Goal: Information Seeking & Learning: Find specific fact

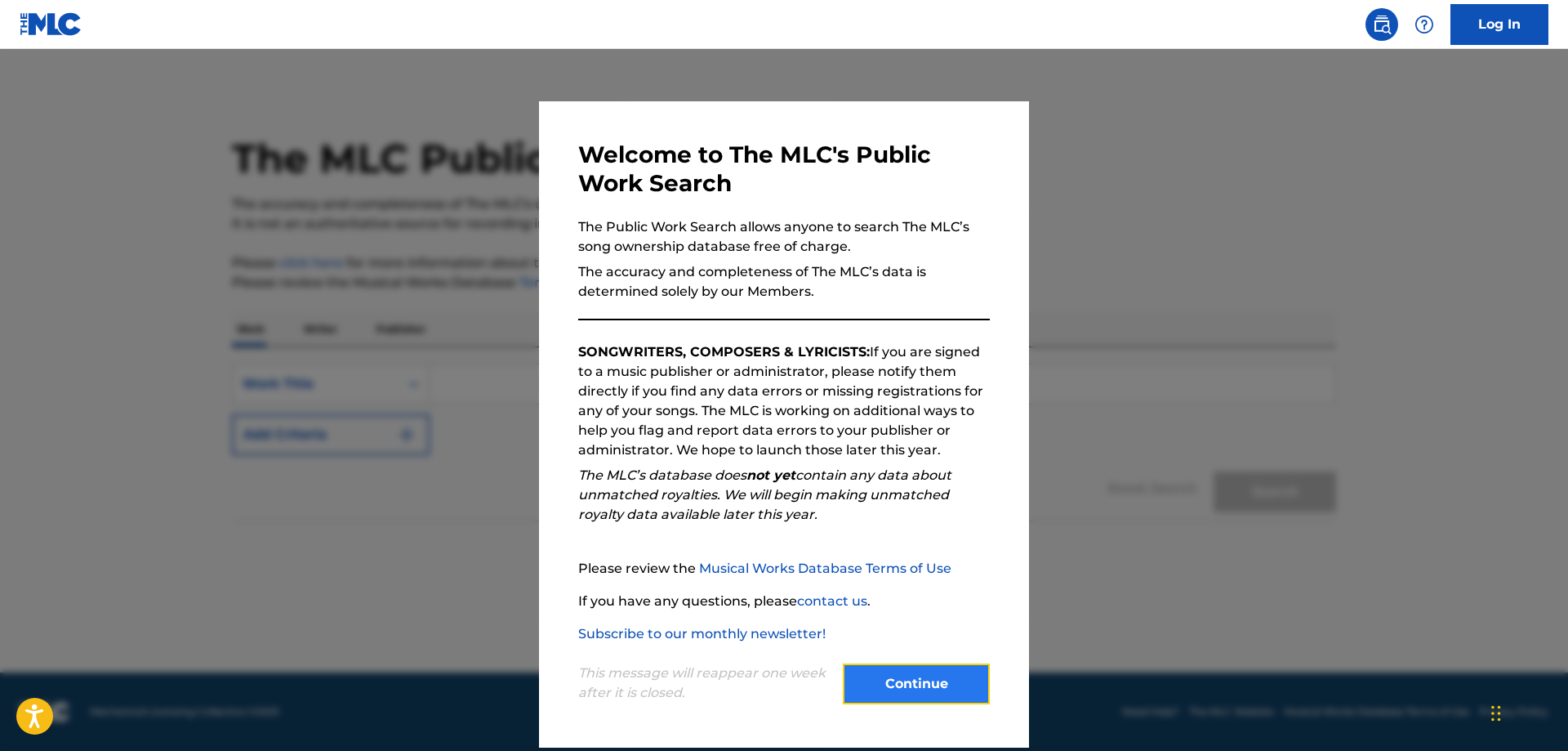
click at [971, 692] on button "Continue" at bounding box center [916, 683] width 147 height 40
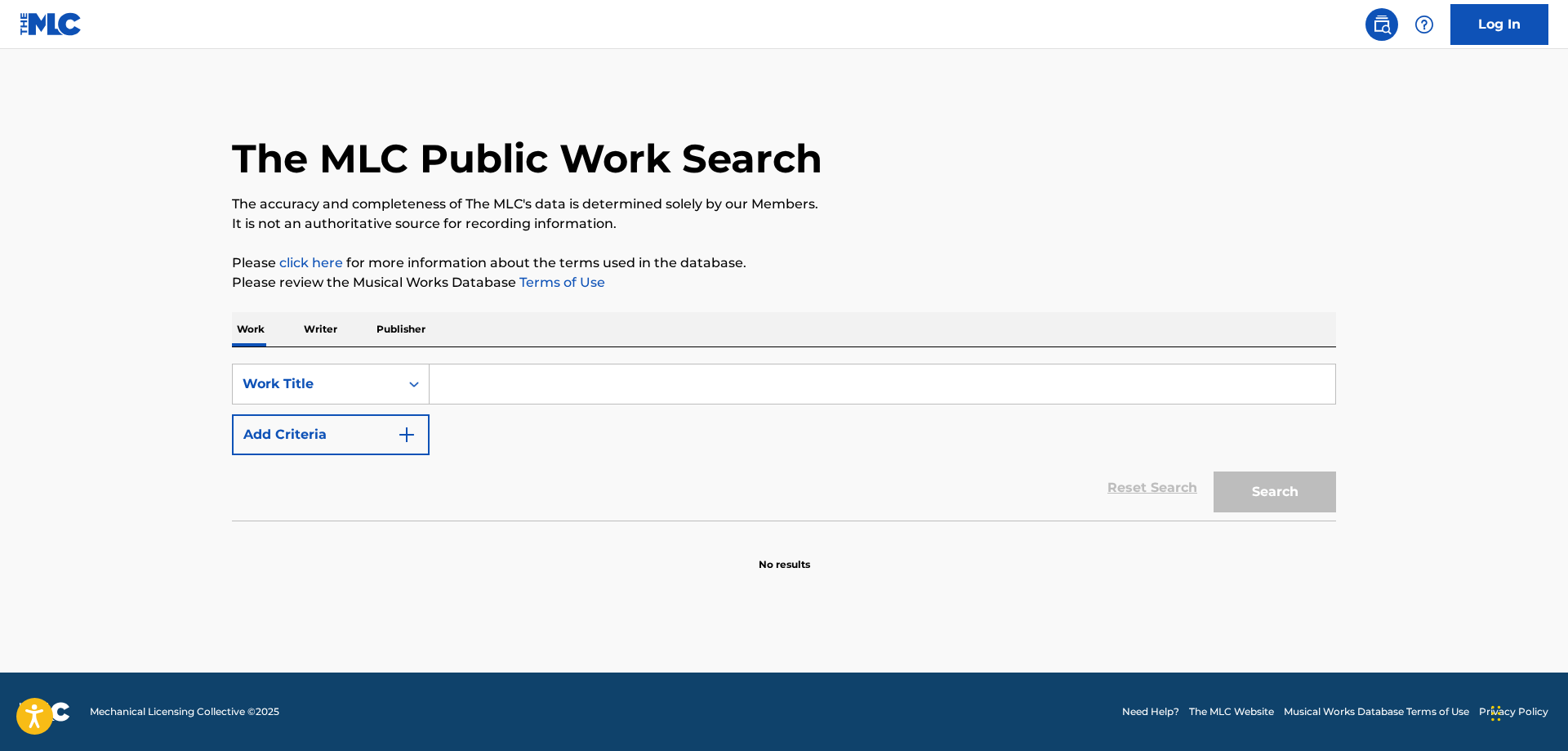
click at [495, 383] on input "Search Form" at bounding box center [881, 383] width 905 height 40
click at [372, 381] on div "Work Title" at bounding box center [316, 383] width 147 height 19
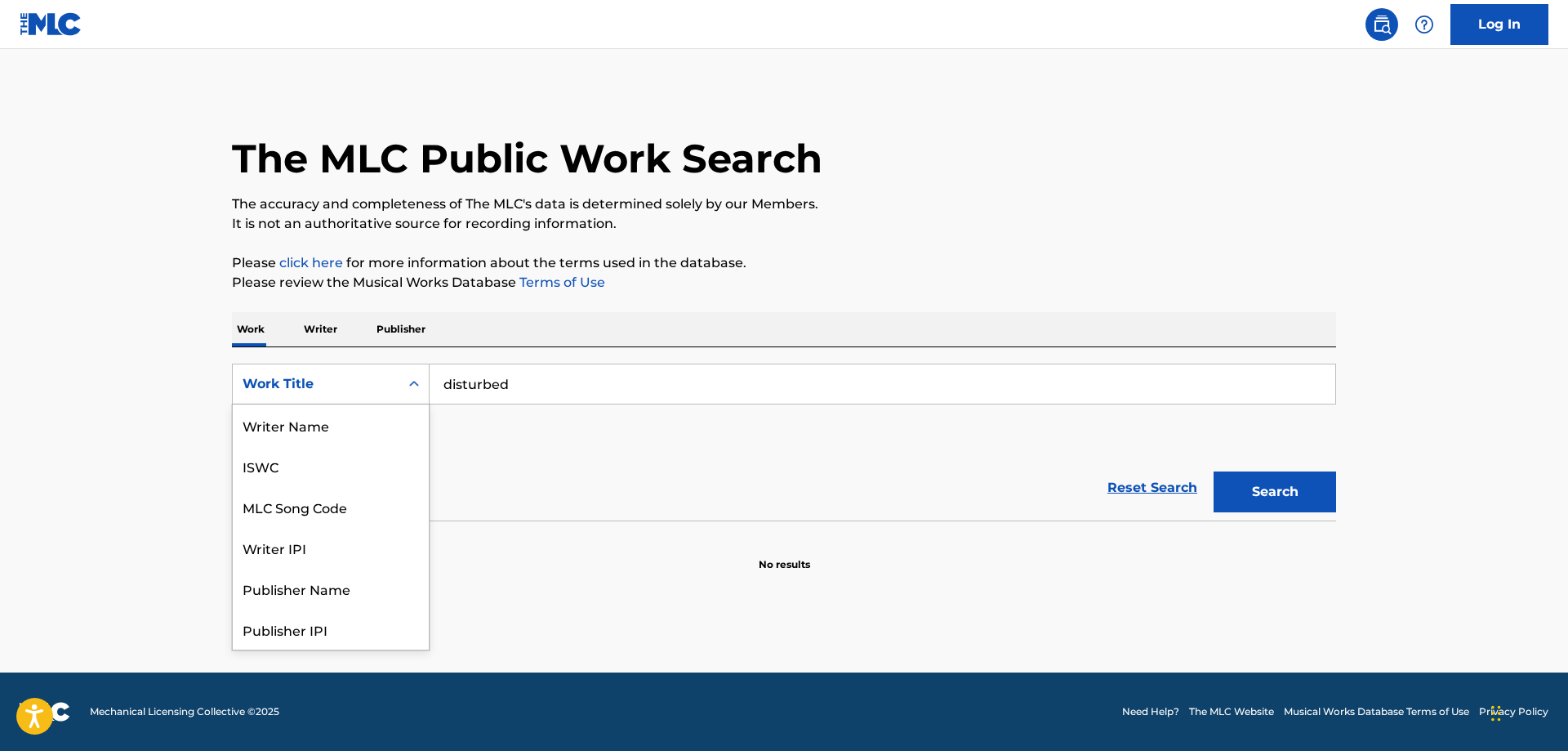
scroll to position [82, 0]
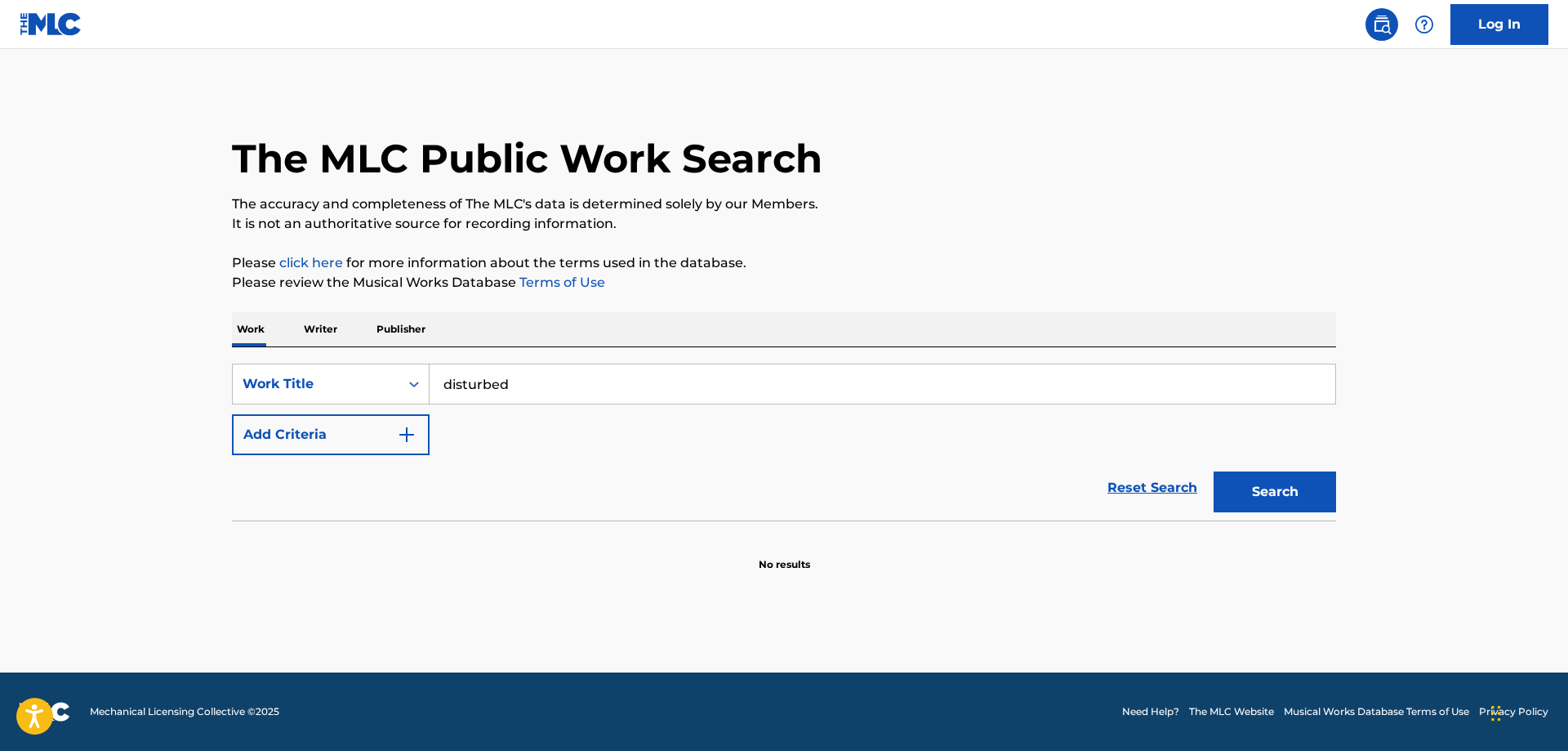
click at [370, 382] on div "Work Title" at bounding box center [316, 383] width 147 height 19
drag, startPoint x: 588, startPoint y: 399, endPoint x: 421, endPoint y: 406, distance: 167.1
click at [429, 404] on input "disturbed" at bounding box center [881, 383] width 905 height 40
type input "disturbed decadence"
click at [1292, 471] on div "Search" at bounding box center [1270, 487] width 131 height 65
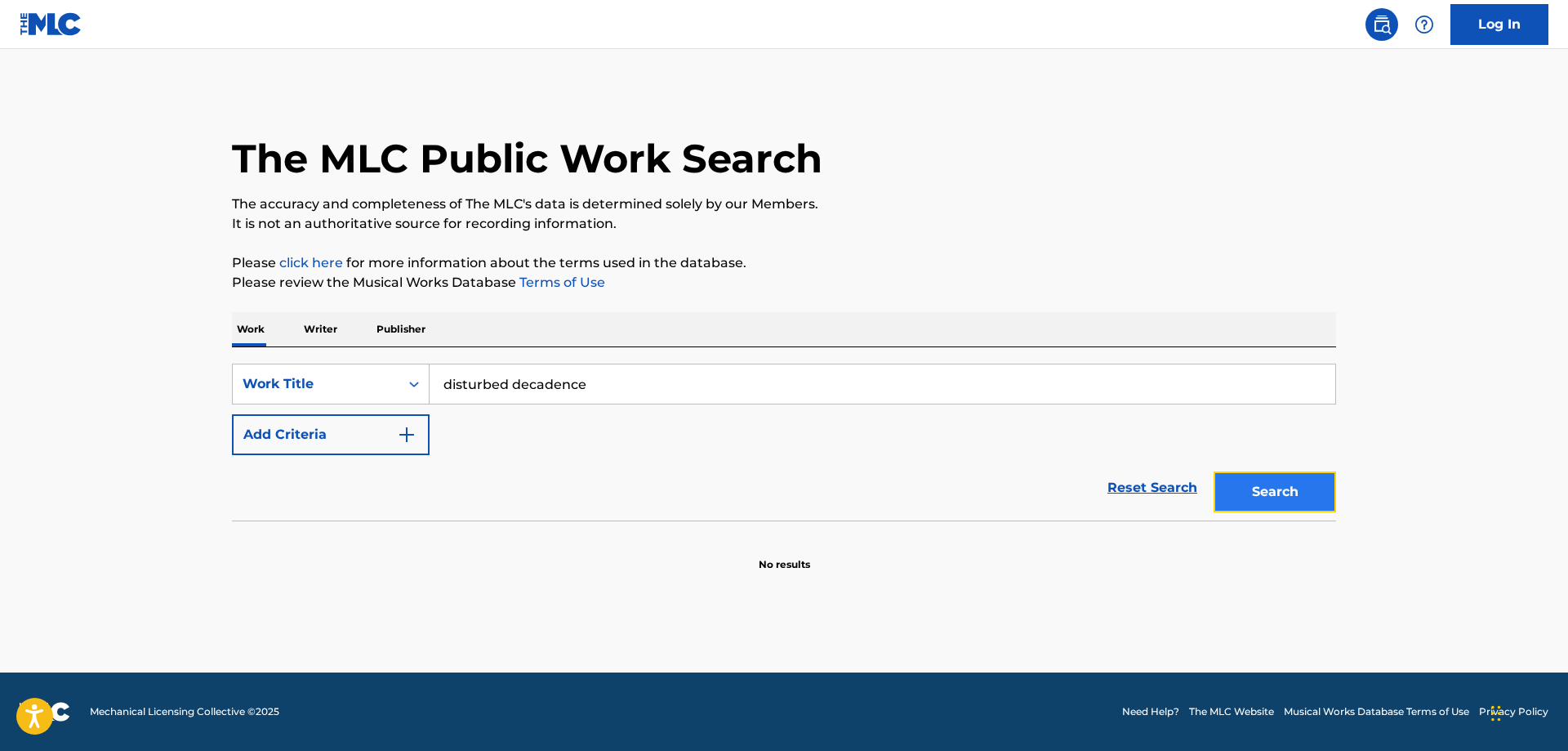
click at [1294, 490] on button "Search" at bounding box center [1274, 492] width 122 height 40
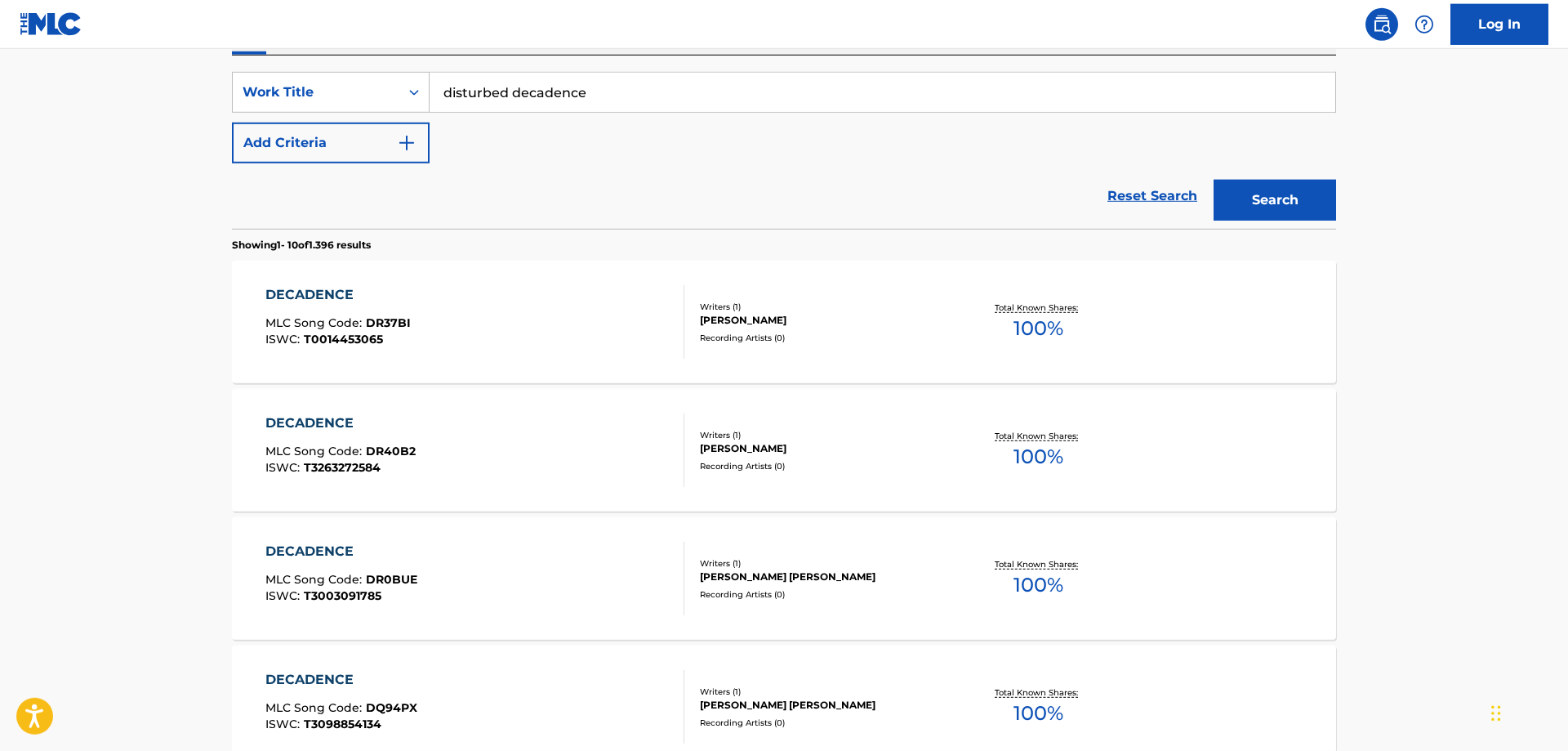
scroll to position [0, 0]
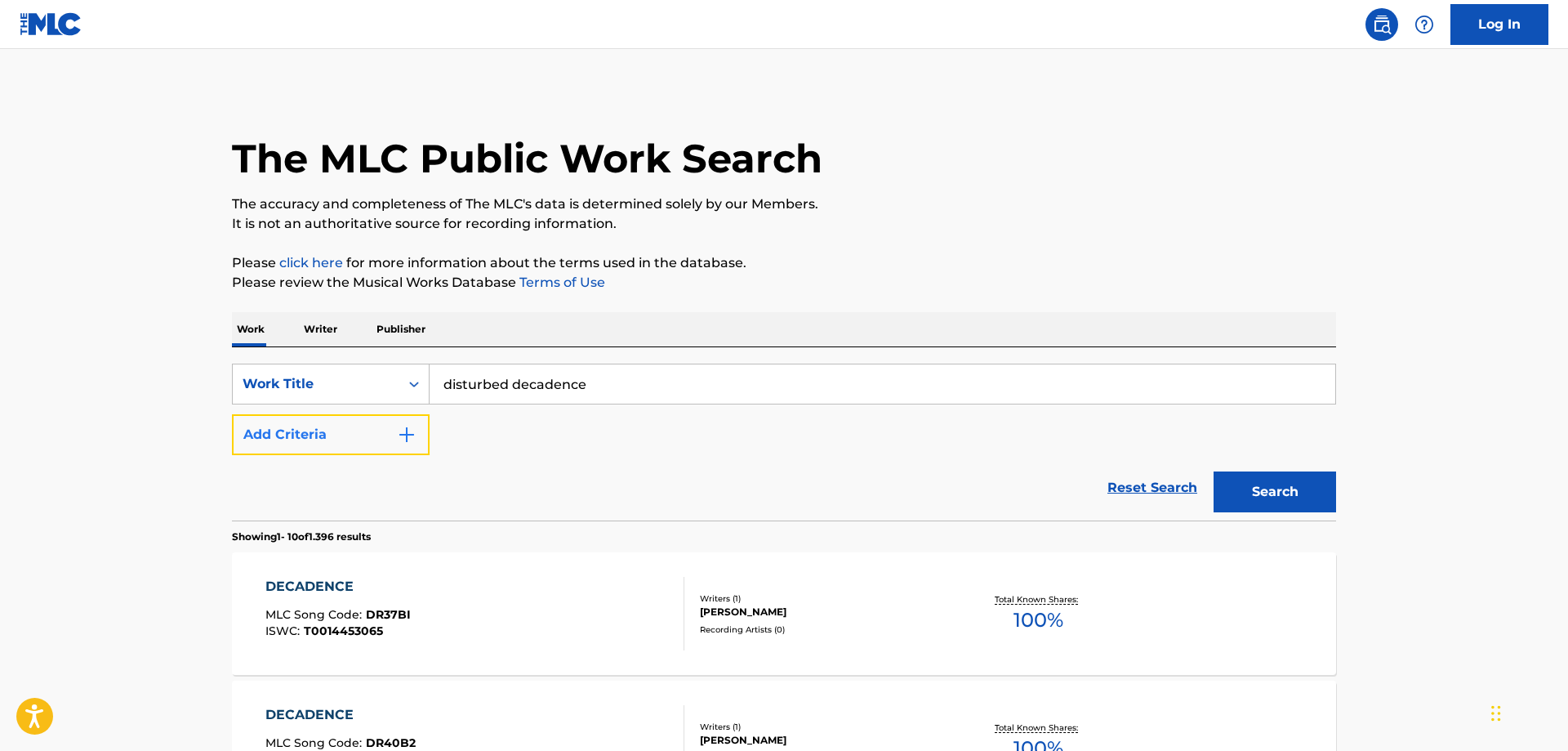
click at [345, 428] on button "Add Criteria" at bounding box center [330, 434] width 198 height 40
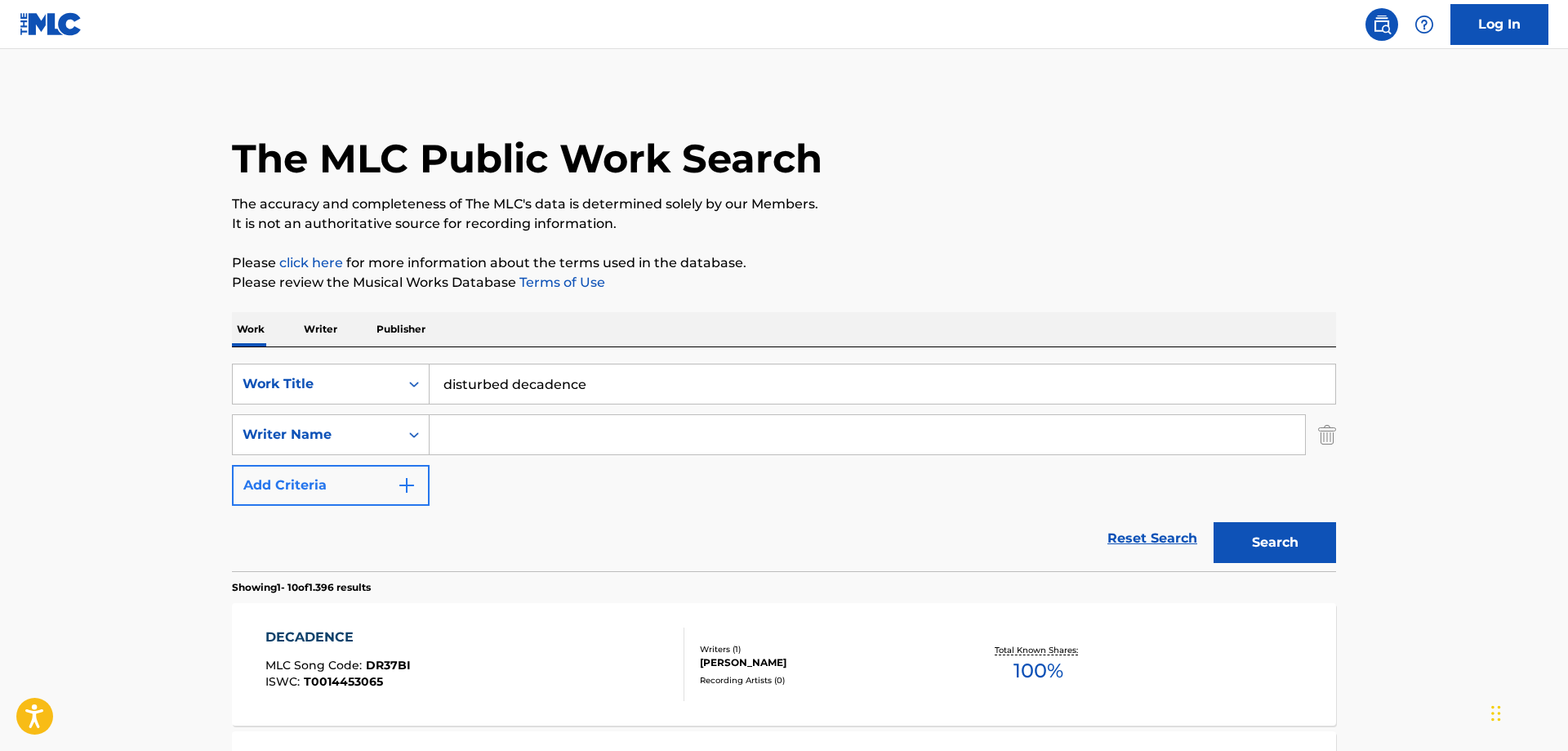
click at [345, 428] on div "Writer Name" at bounding box center [316, 434] width 147 height 19
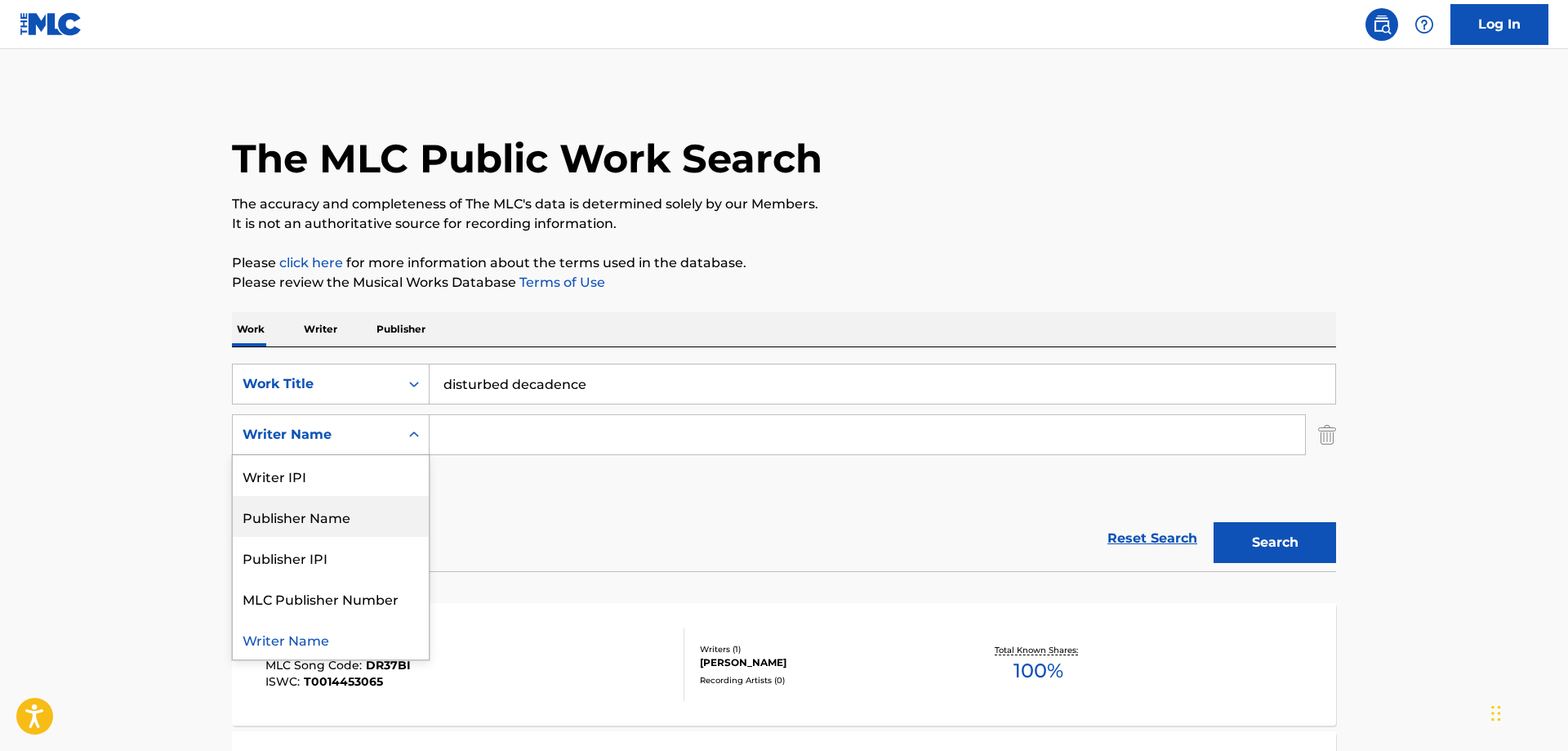
click at [315, 528] on div "Publisher Name" at bounding box center [330, 516] width 196 height 40
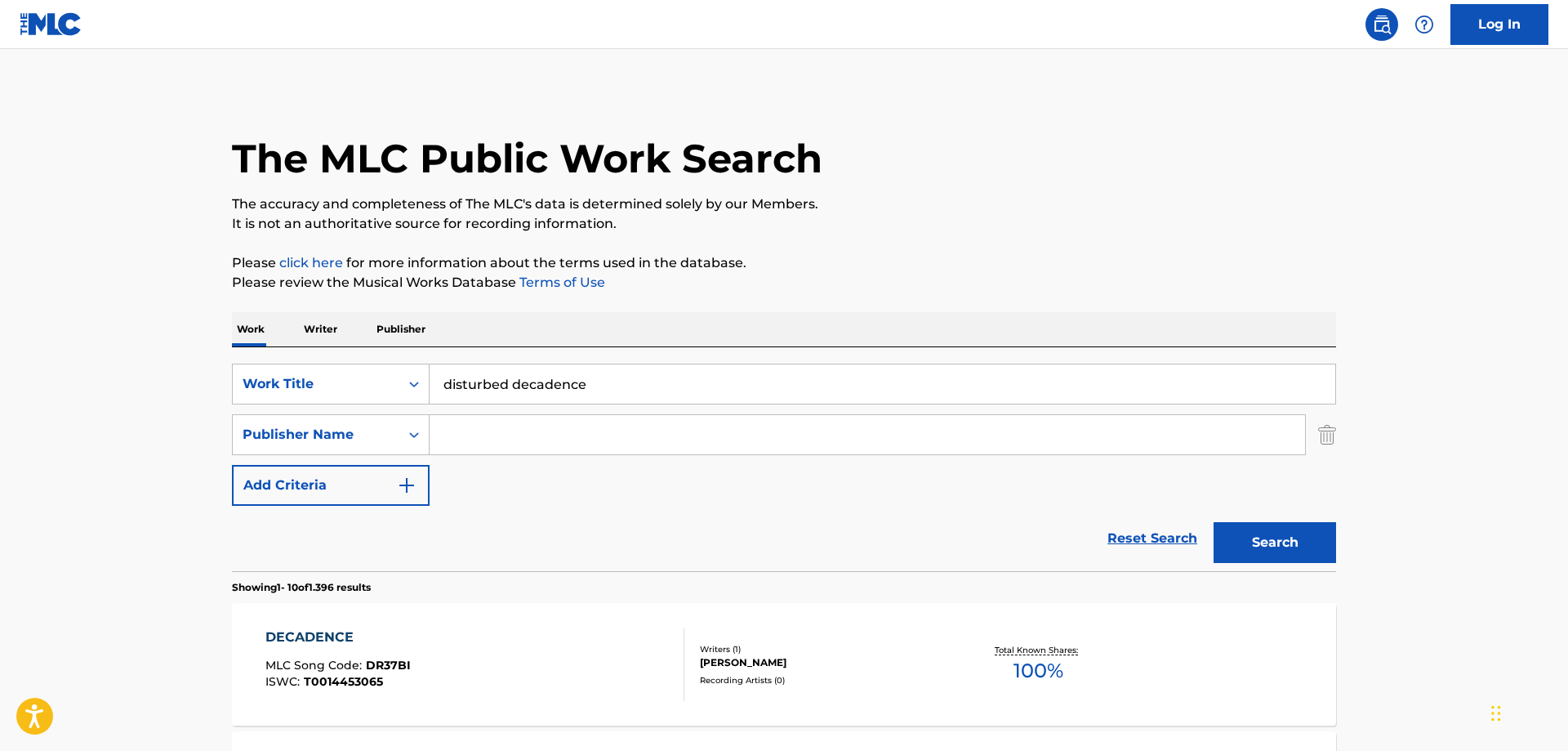
click at [515, 427] on input "Search Form" at bounding box center [867, 434] width 875 height 40
type input "disturbed"
click at [507, 388] on input "disturbed decadence" at bounding box center [881, 383] width 905 height 40
drag, startPoint x: 512, startPoint y: 384, endPoint x: 409, endPoint y: 391, distance: 103.2
click at [429, 391] on input "disturbed decadence" at bounding box center [881, 383] width 905 height 40
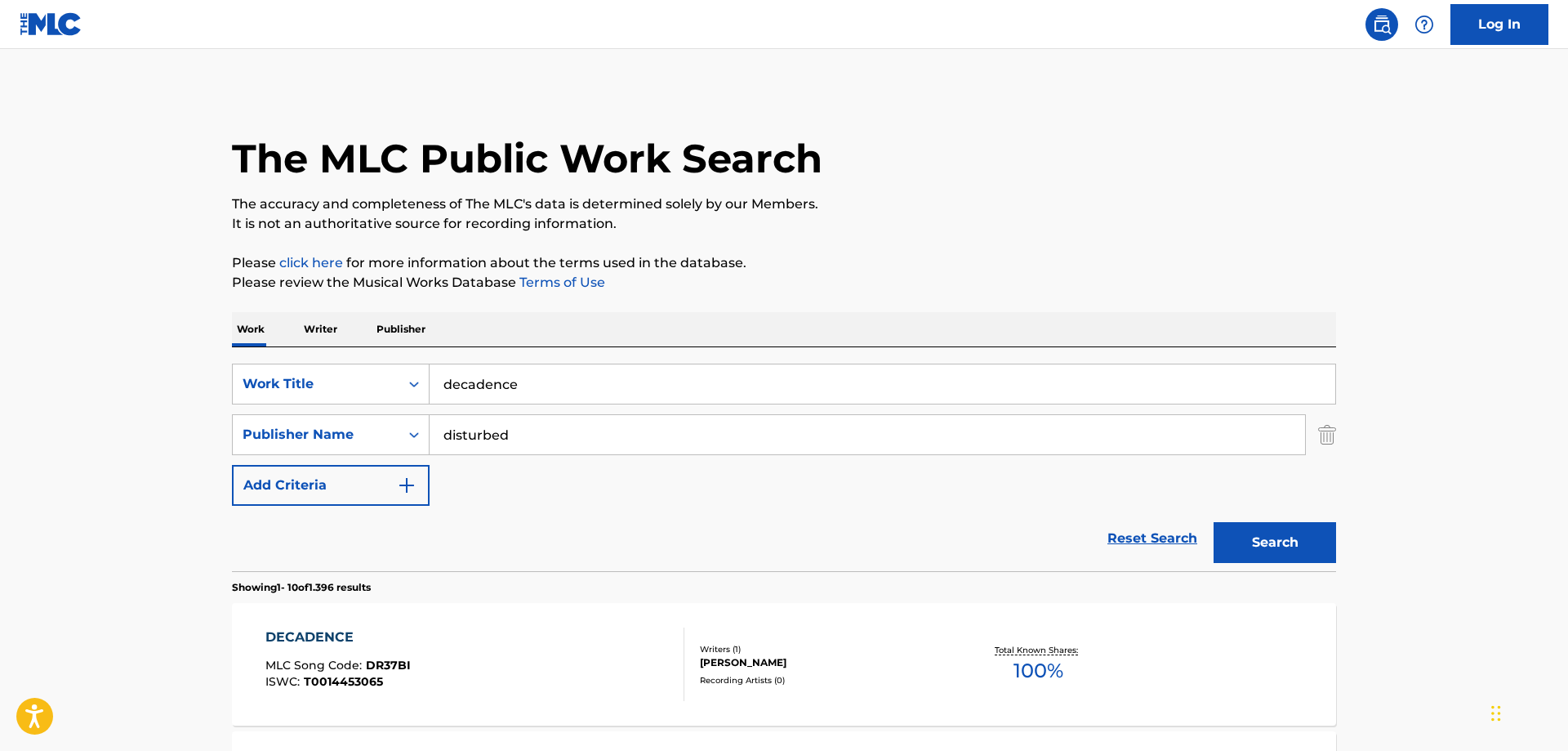
type input "decadence"
click at [1213, 522] on button "Search" at bounding box center [1274, 542] width 122 height 40
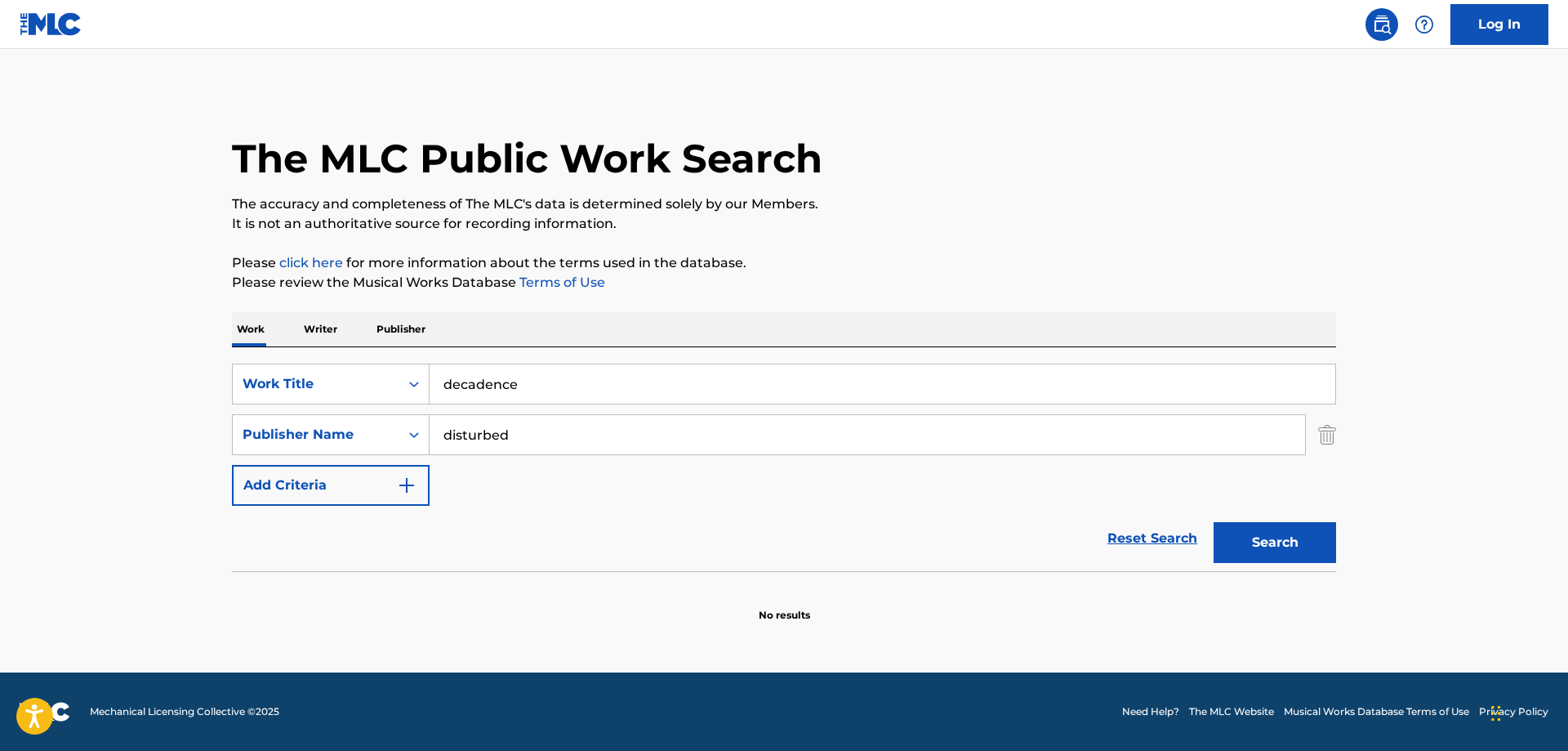
drag, startPoint x: 534, startPoint y: 381, endPoint x: 394, endPoint y: 404, distance: 141.9
click at [429, 404] on input "decadence" at bounding box center [881, 383] width 905 height 40
click at [1284, 556] on div "Search" at bounding box center [1270, 538] width 131 height 65
drag, startPoint x: 1284, startPoint y: 556, endPoint x: 699, endPoint y: 434, distance: 597.6
click at [1284, 555] on div "Search" at bounding box center [1270, 538] width 131 height 65
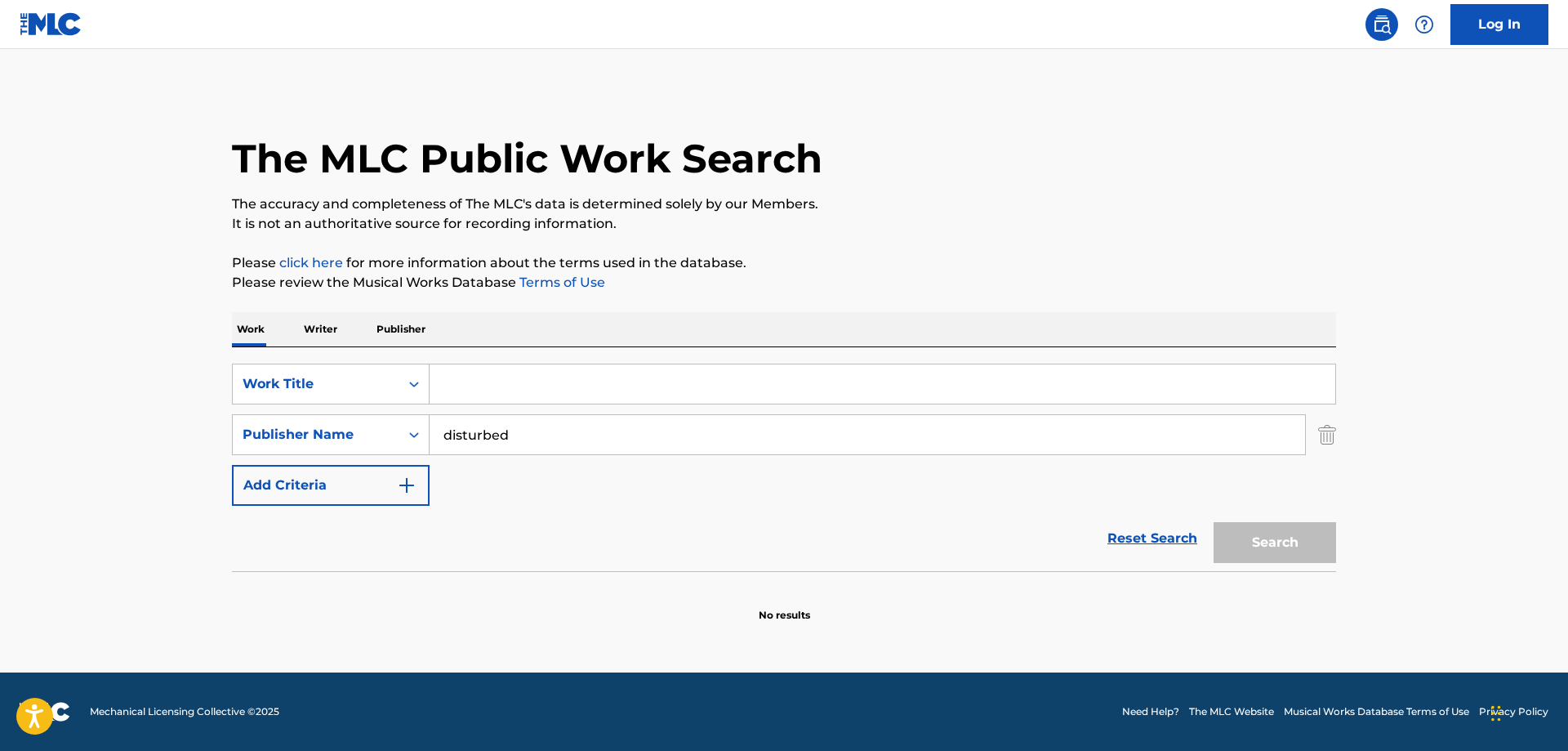
click at [481, 376] on input "Search Form" at bounding box center [881, 383] width 905 height 40
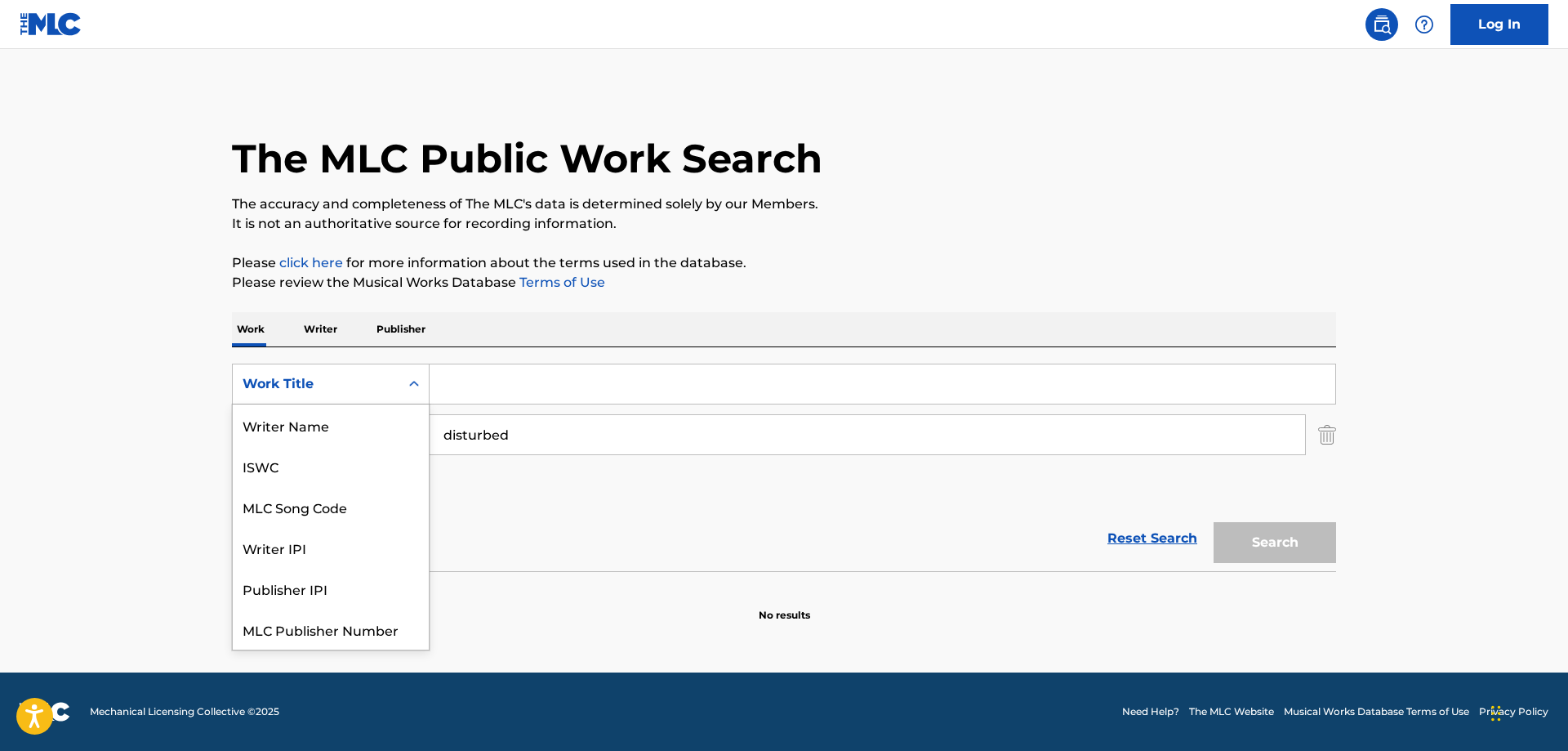
click at [410, 380] on icon "Search Form" at bounding box center [415, 384] width 17 height 17
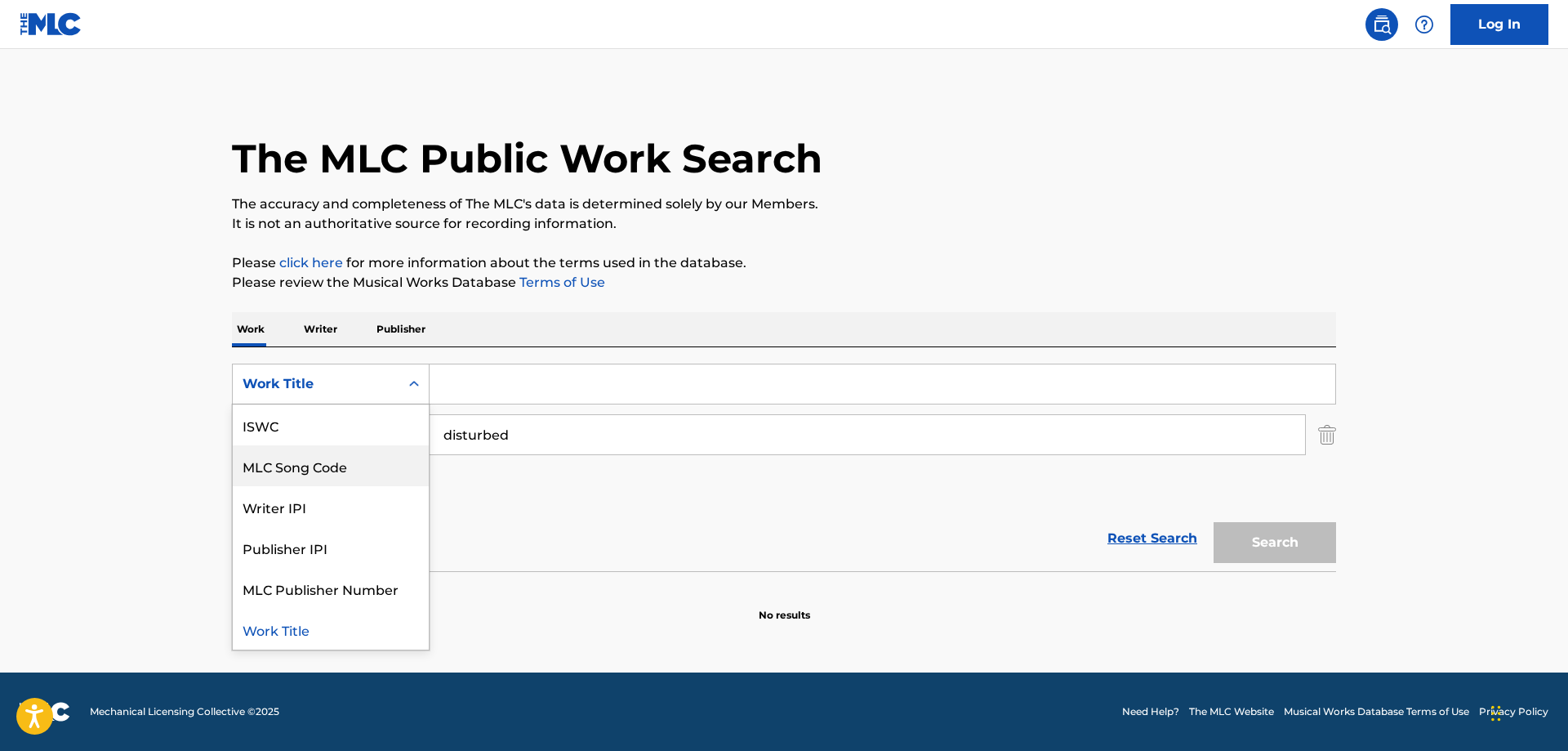
click at [618, 445] on input "disturbed" at bounding box center [867, 434] width 875 height 40
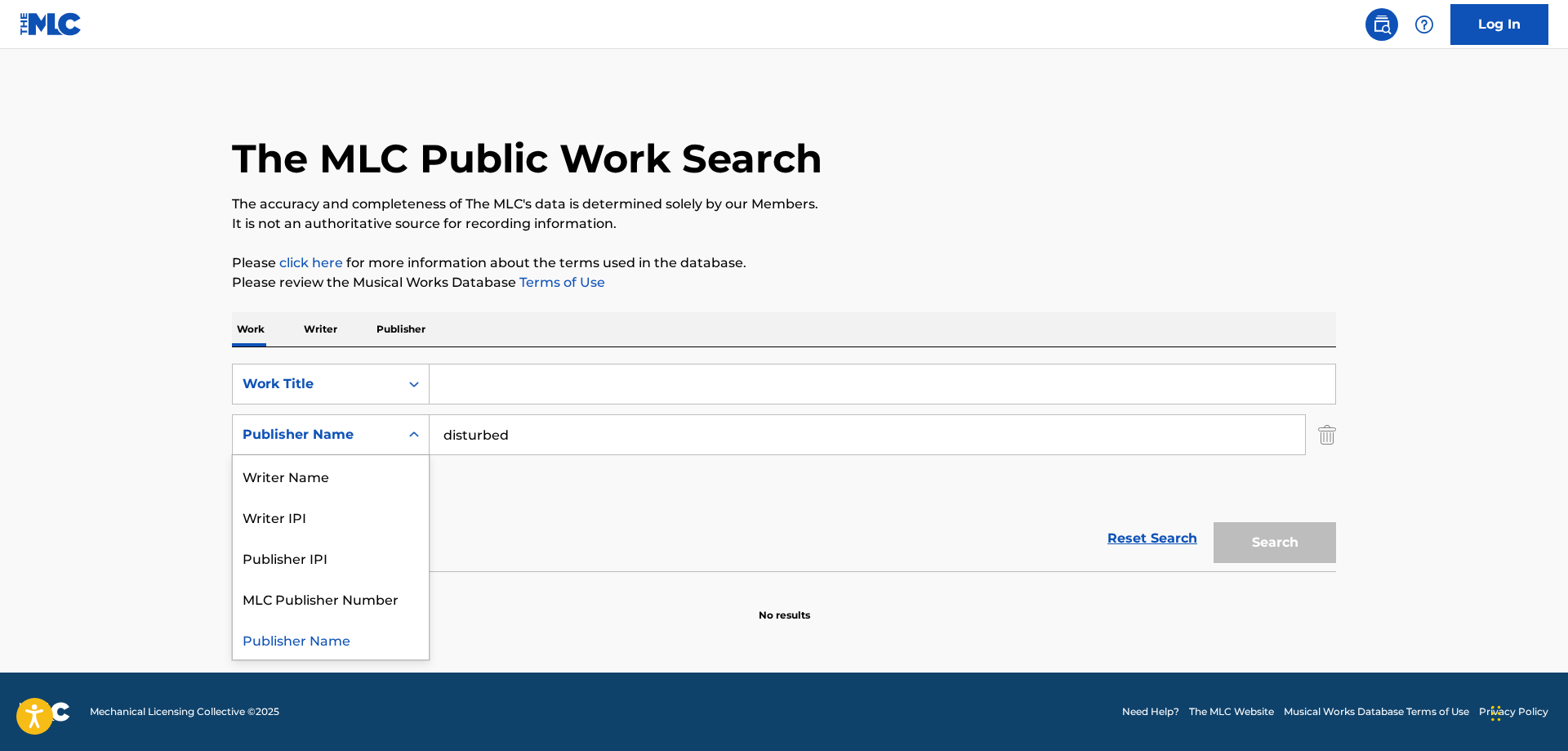
click at [417, 435] on icon "Search Form" at bounding box center [414, 434] width 10 height 6
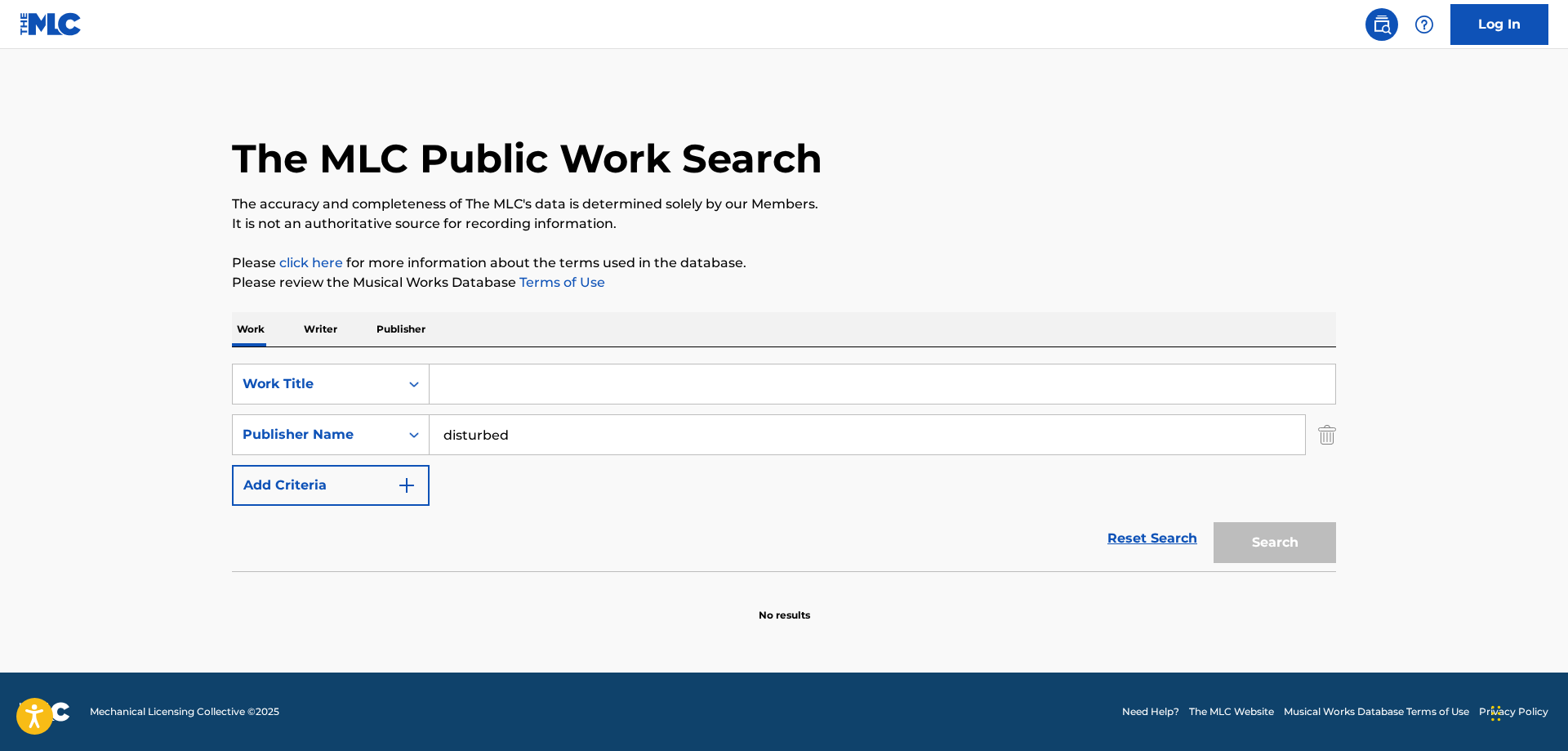
click at [417, 435] on icon "Search Form" at bounding box center [414, 435] width 10 height 6
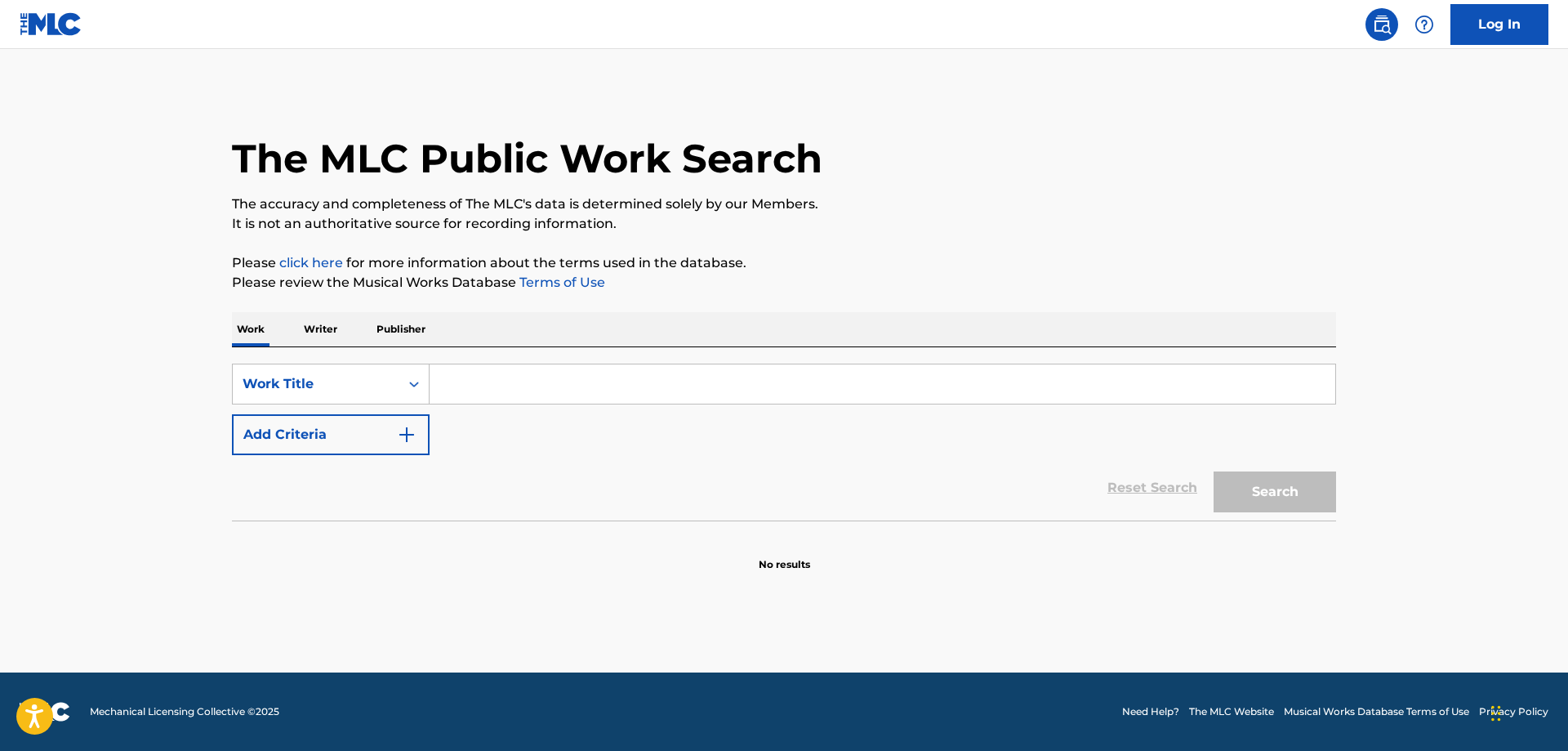
click at [334, 326] on p "Writer" at bounding box center [320, 328] width 43 height 34
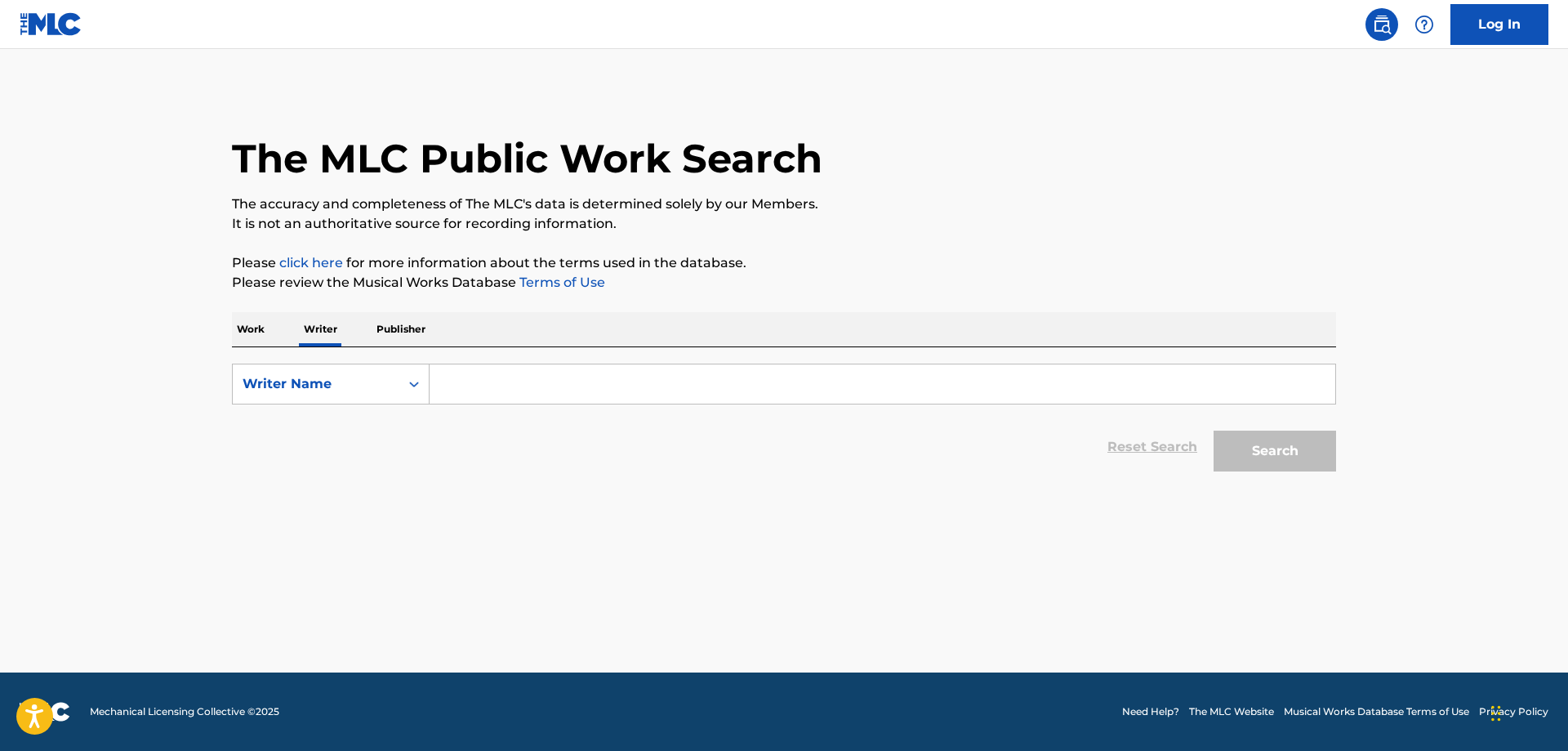
click at [406, 333] on p "Publisher" at bounding box center [401, 328] width 59 height 34
click at [480, 387] on input "Search Form" at bounding box center [881, 383] width 905 height 40
click at [334, 326] on p "Writer" at bounding box center [320, 328] width 43 height 34
click at [531, 379] on input "Search Form" at bounding box center [881, 383] width 905 height 40
click at [1236, 209] on p "The accuracy and completeness of The MLC's data is determined solely by our Mem…" at bounding box center [783, 203] width 1104 height 19
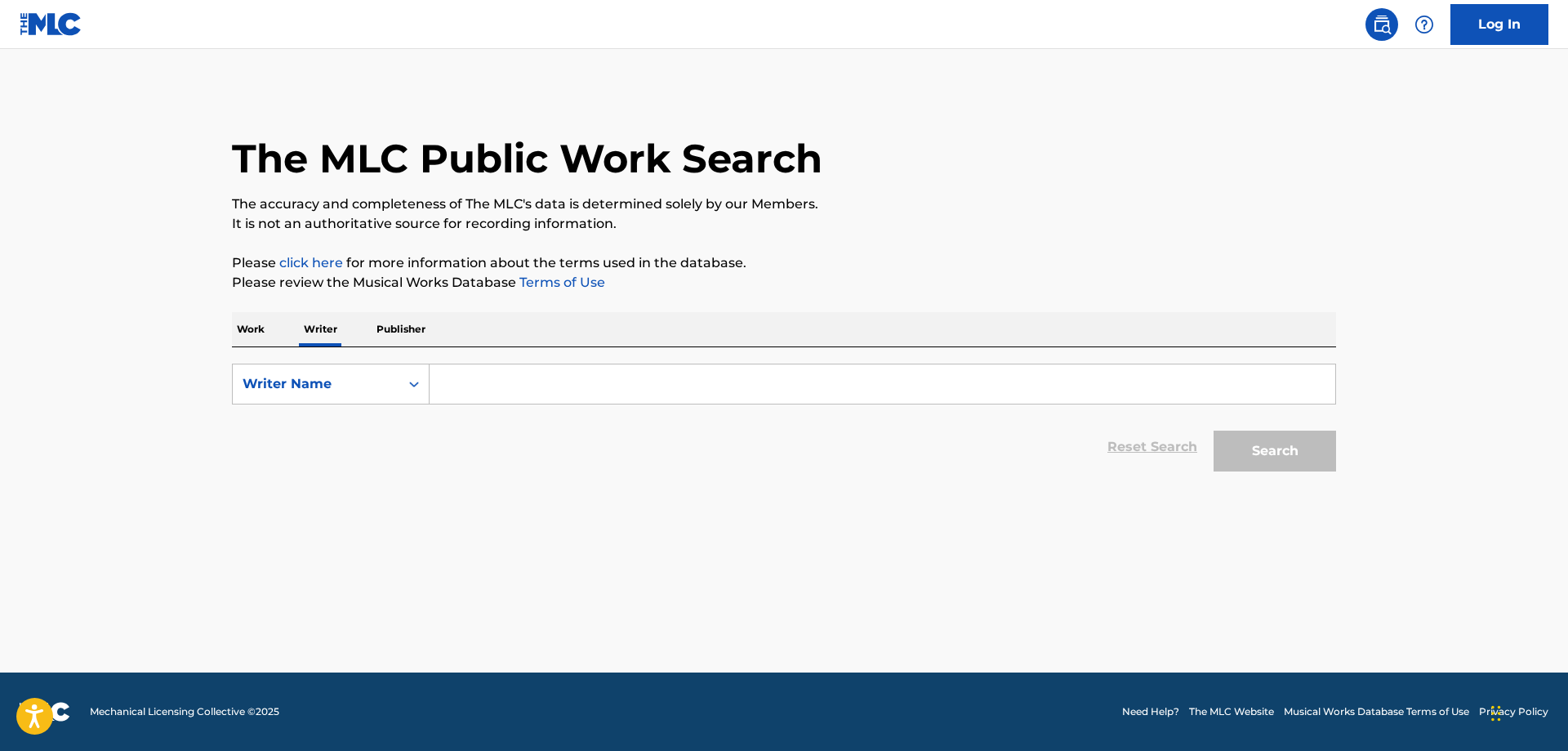
drag, startPoint x: 522, startPoint y: 383, endPoint x: 531, endPoint y: 382, distance: 9.1
click at [524, 383] on input "Search Form" at bounding box center [881, 383] width 905 height 40
type input "[PERSON_NAME]"
drag, startPoint x: 1292, startPoint y: 427, endPoint x: 1248, endPoint y: 489, distance: 76.0
click at [1292, 427] on div "Search" at bounding box center [1270, 446] width 131 height 65
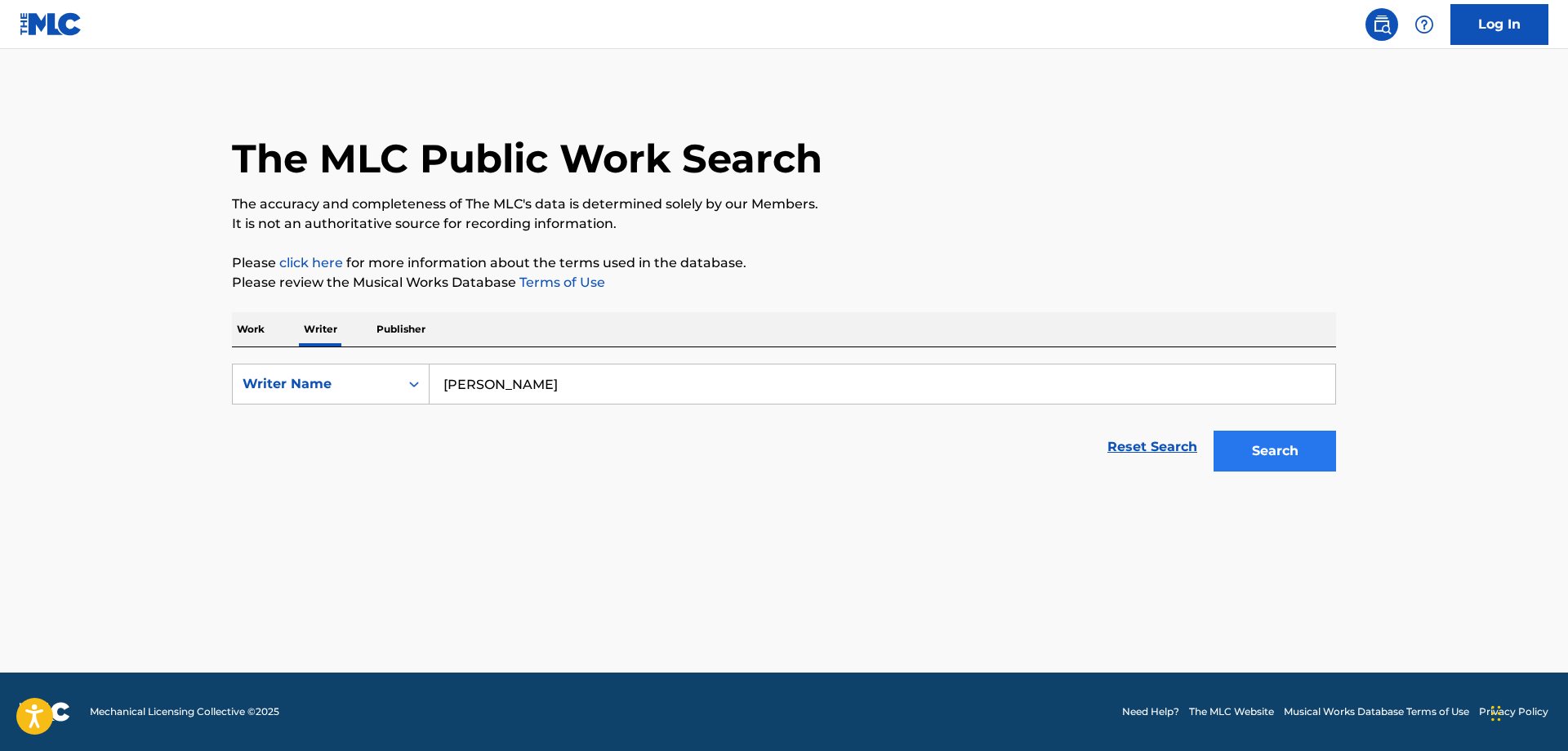
drag, startPoint x: 1261, startPoint y: 474, endPoint x: 1276, endPoint y: 465, distance: 17.5
click at [1265, 472] on div "Search" at bounding box center [1270, 446] width 131 height 65
click at [1278, 461] on button "Search" at bounding box center [1274, 450] width 122 height 40
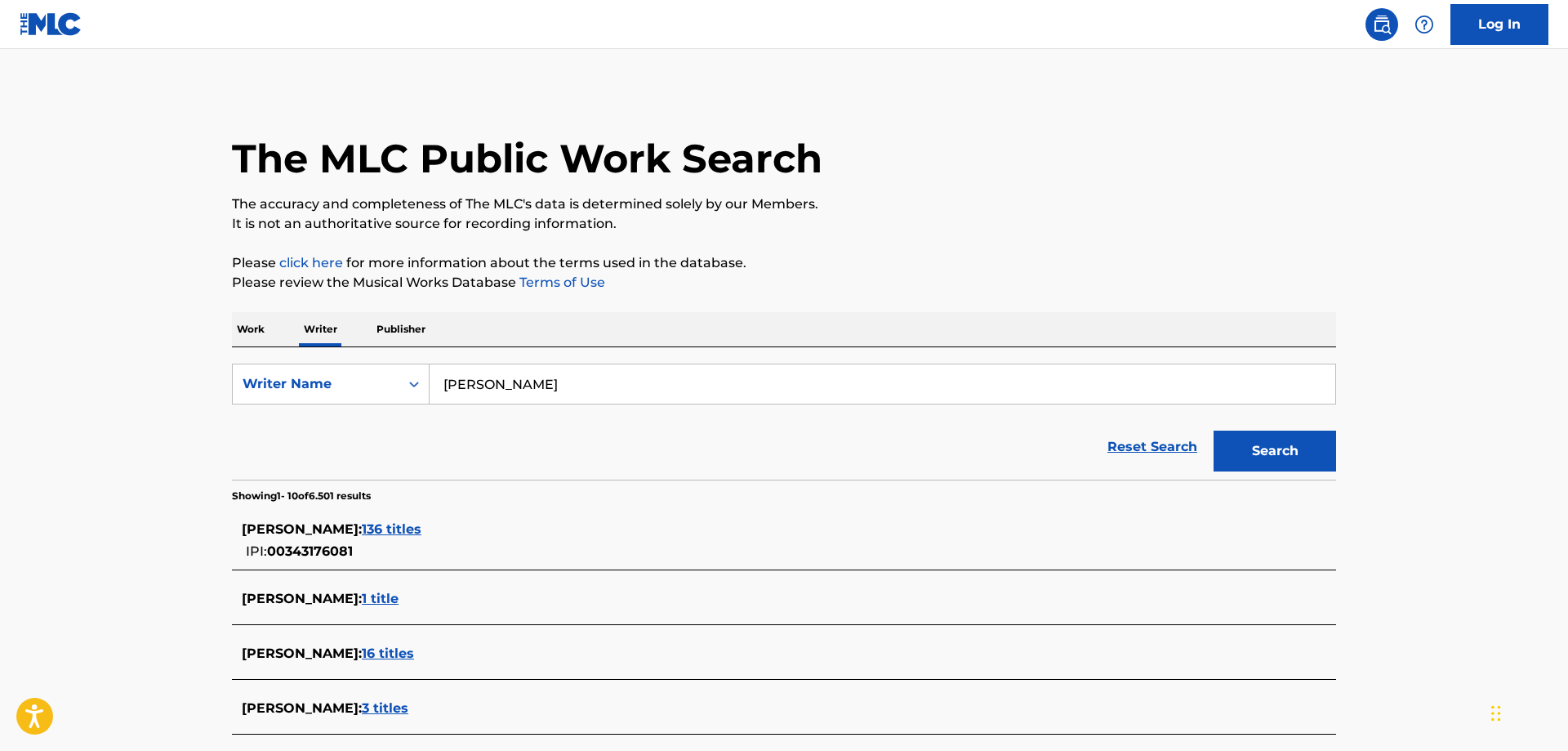
click at [245, 329] on p "Work" at bounding box center [250, 328] width 38 height 34
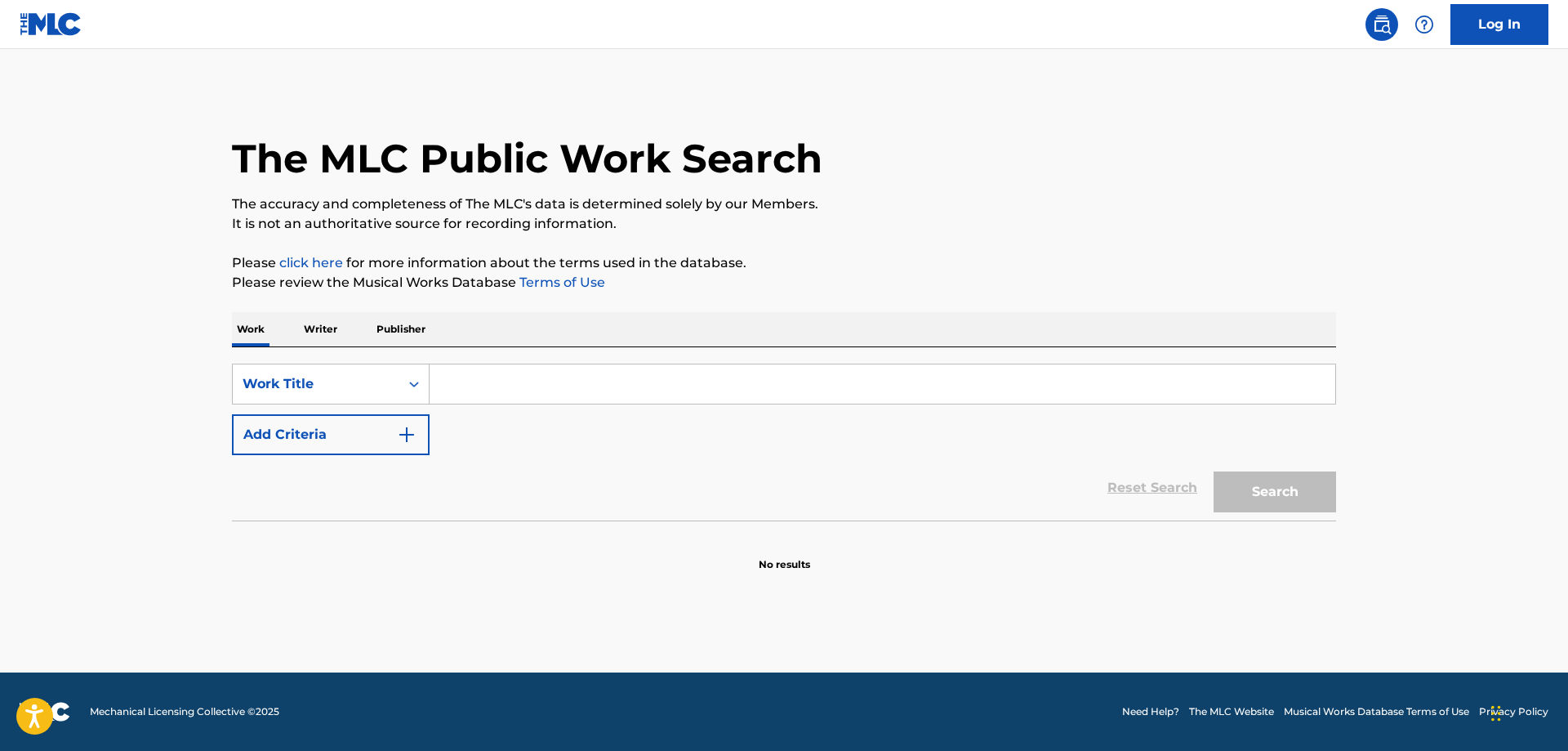
click at [537, 397] on input "Search Form" at bounding box center [881, 383] width 905 height 40
type input "decadence"
drag, startPoint x: 501, startPoint y: 544, endPoint x: 848, endPoint y: 500, distance: 349.8
click at [503, 546] on section "No results" at bounding box center [783, 551] width 1104 height 42
click at [1299, 493] on button "Search" at bounding box center [1274, 492] width 122 height 40
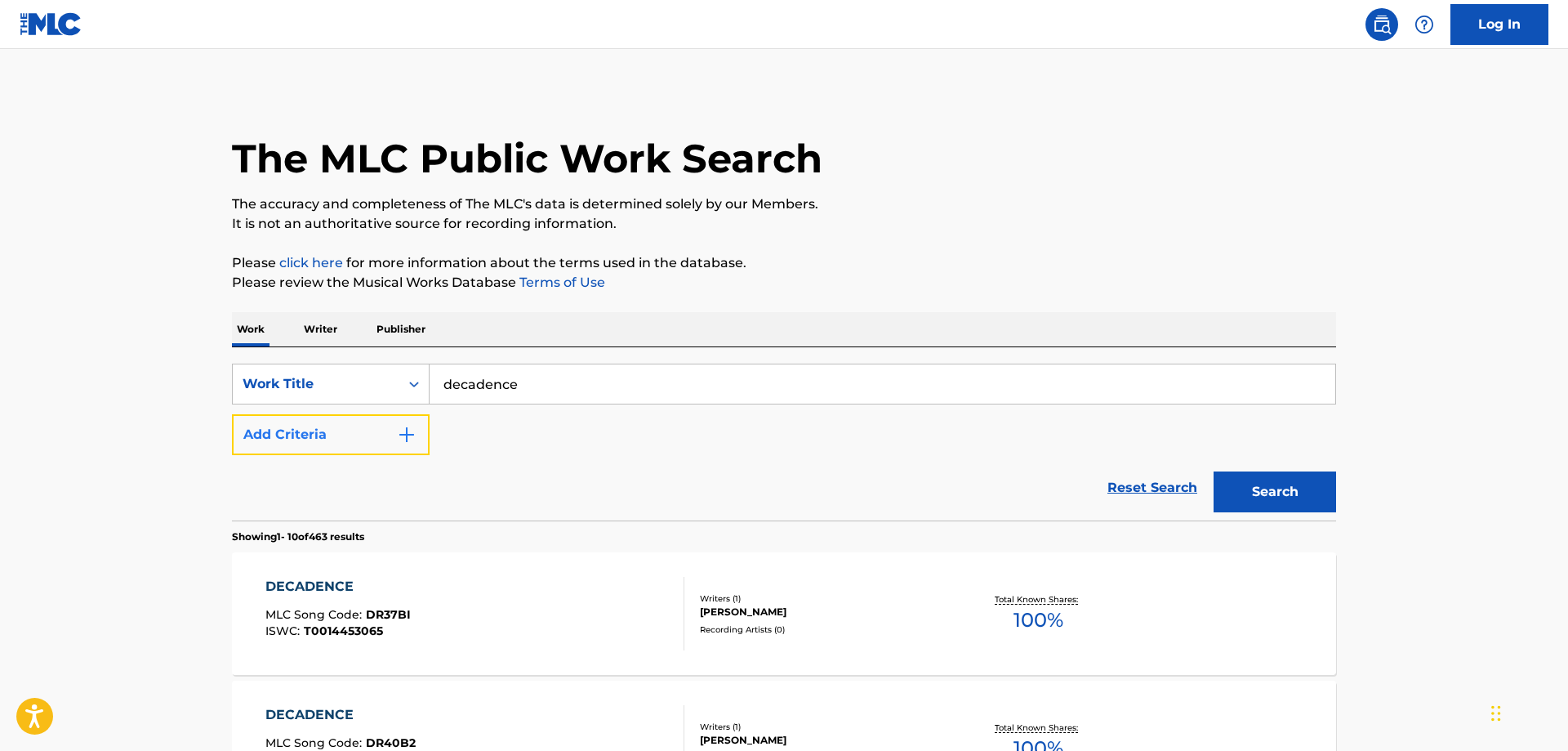
click at [299, 438] on button "Add Criteria" at bounding box center [330, 434] width 198 height 40
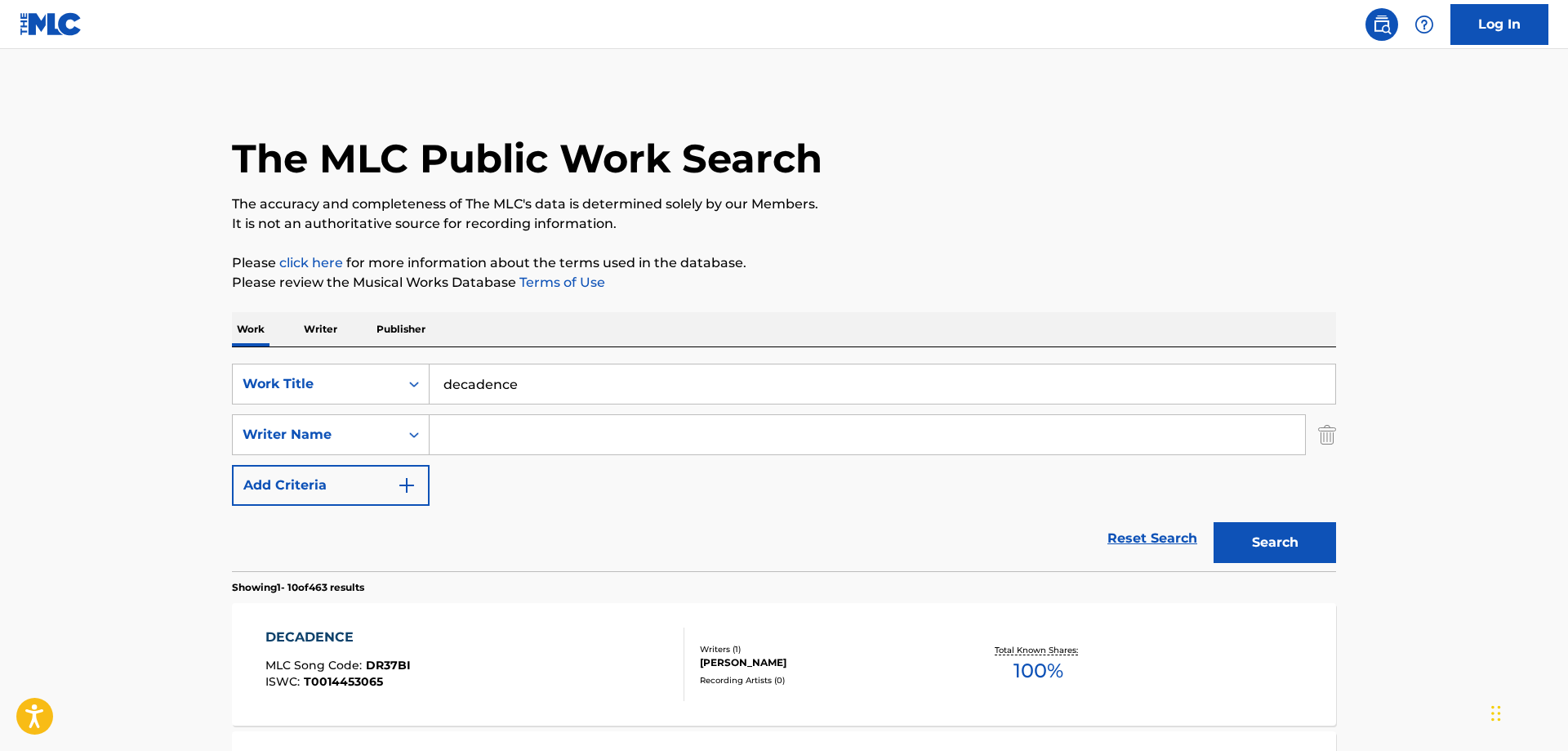
click at [494, 436] on input "Search Form" at bounding box center [867, 434] width 875 height 40
type input "[PERSON_NAME]"
click at [1263, 525] on button "Search" at bounding box center [1274, 542] width 122 height 40
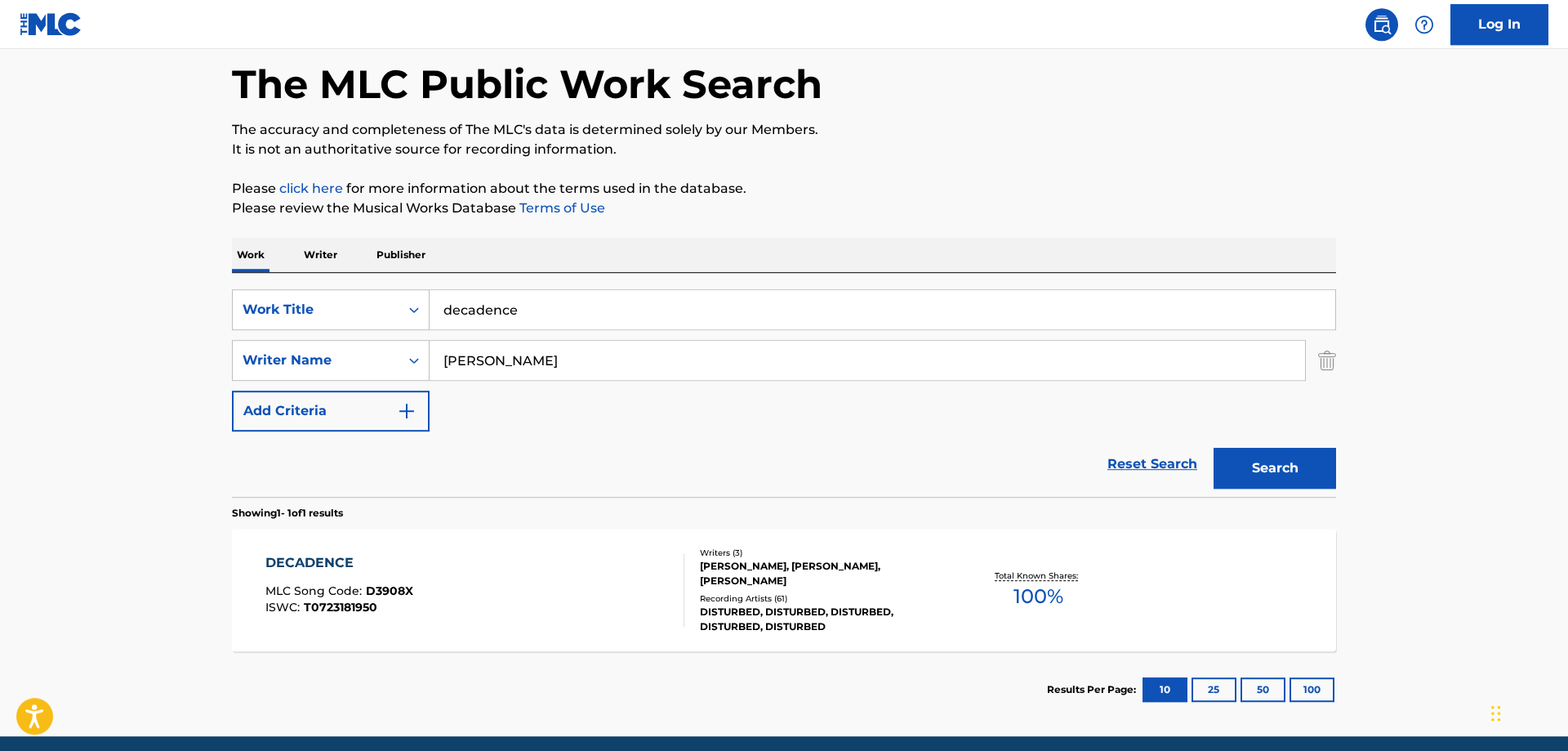
scroll to position [138, 0]
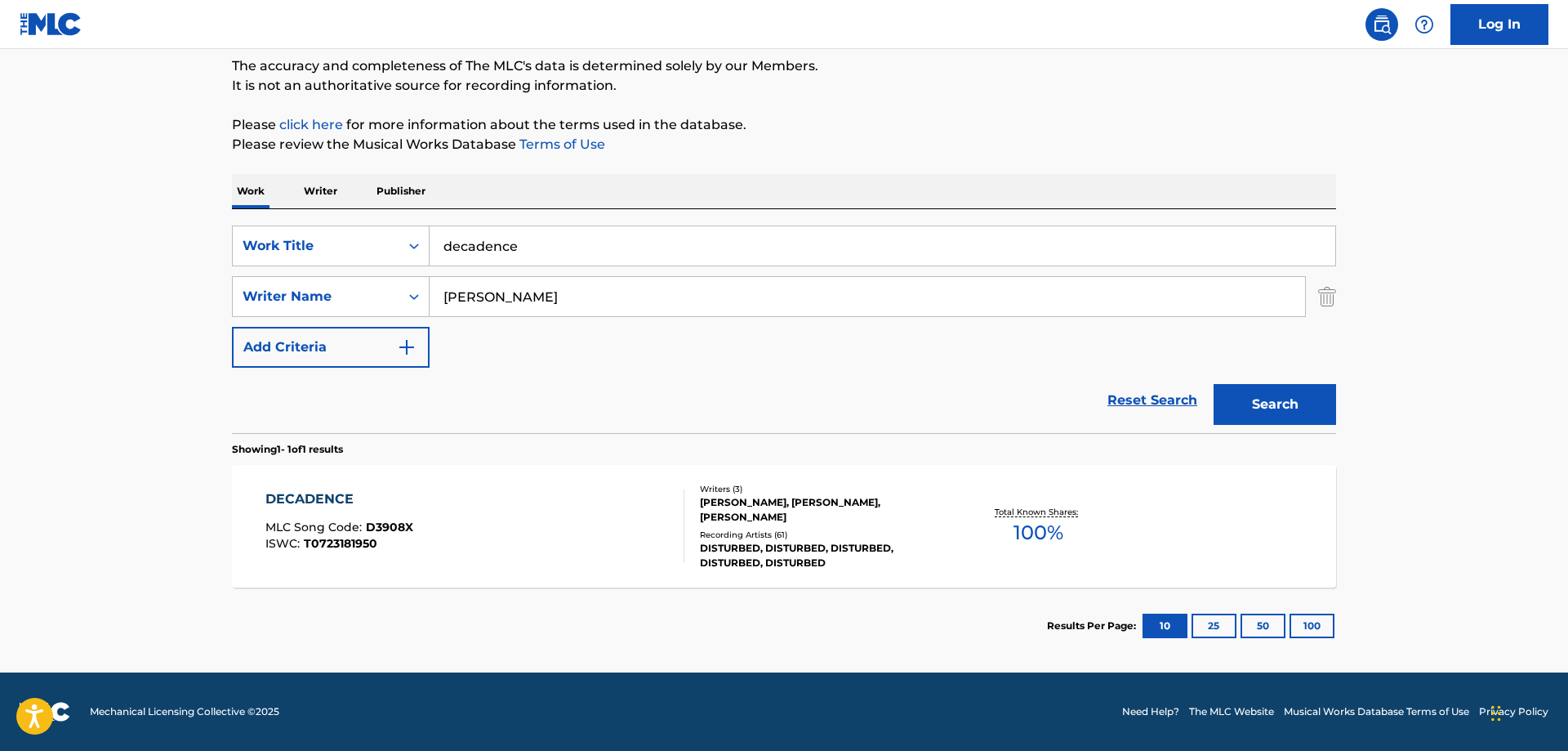
click at [110, 485] on main "The MLC Public Work Search The accuracy and completeness of The MLC's data is d…" at bounding box center [784, 291] width 1568 height 761
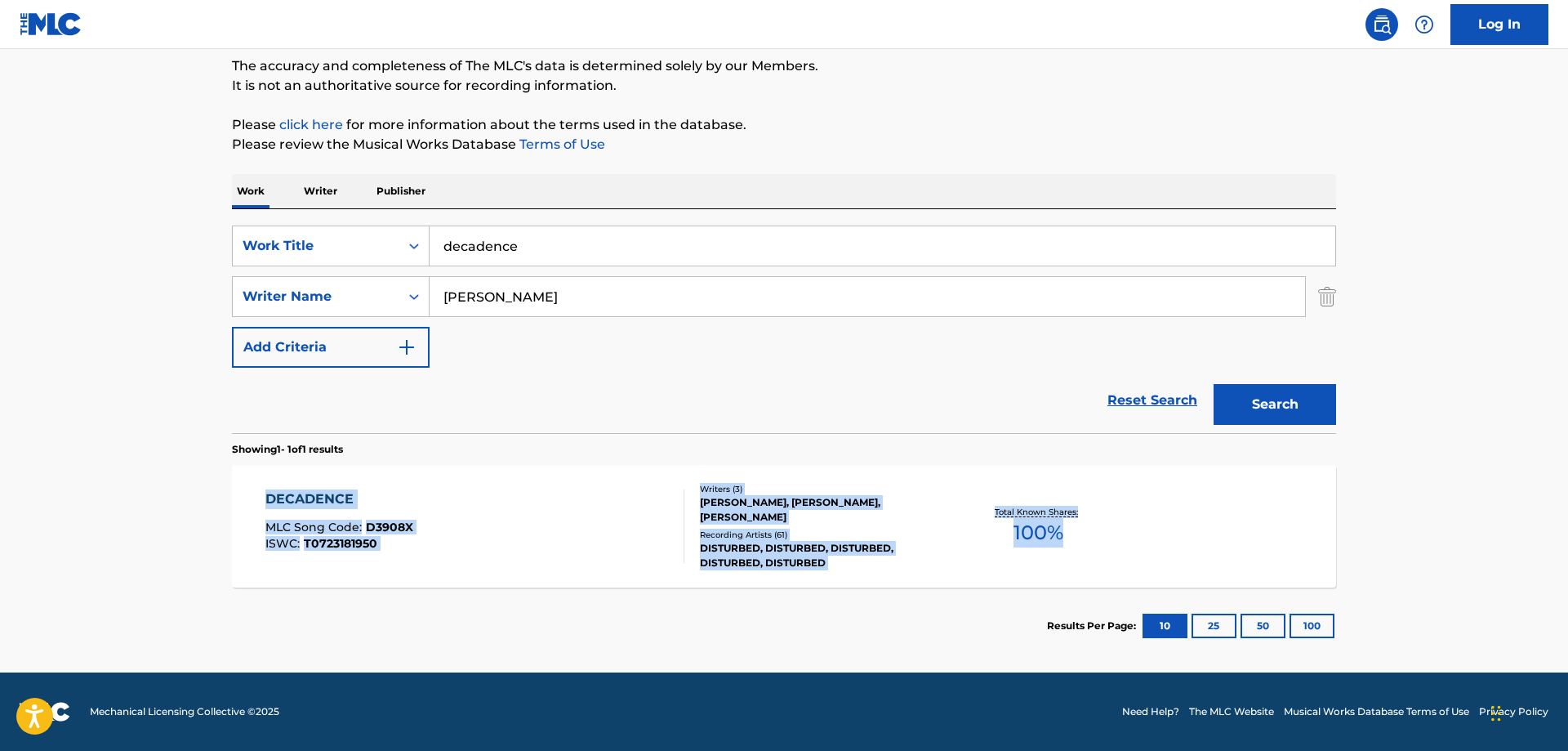
drag, startPoint x: 1097, startPoint y: 448, endPoint x: 1057, endPoint y: 560, distance: 118.9
click at [1057, 560] on div "Showing 1 - 1 of 1 results DECADENCE MLC Song Code : D3908X ISWC : T0723181950 …" at bounding box center [783, 548] width 1104 height 231
copy div "DECADENCE MLC Song Code : D3908X ISWC : T0723181950 Writers ( 3 ) [PERSON_NAME]…"
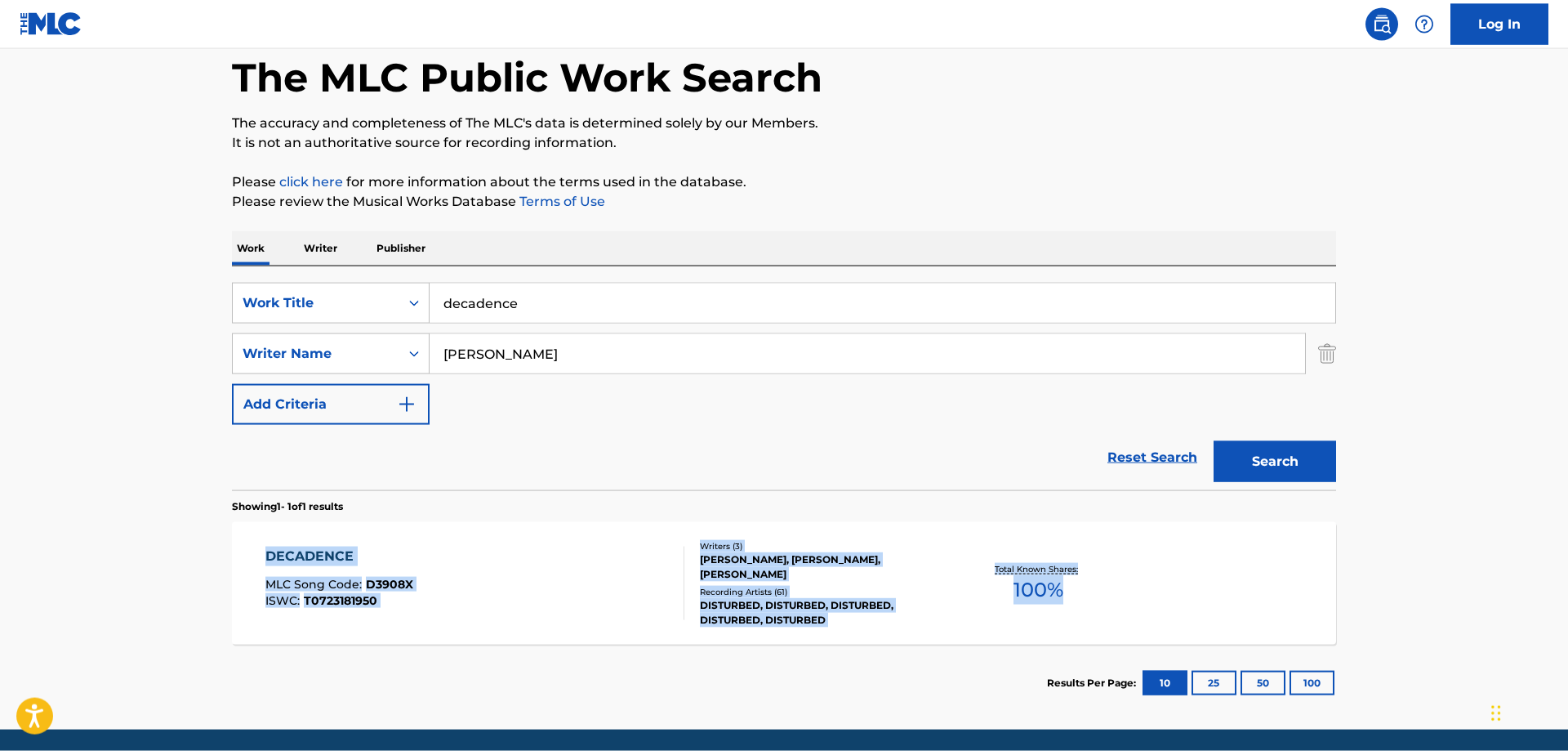
scroll to position [55, 0]
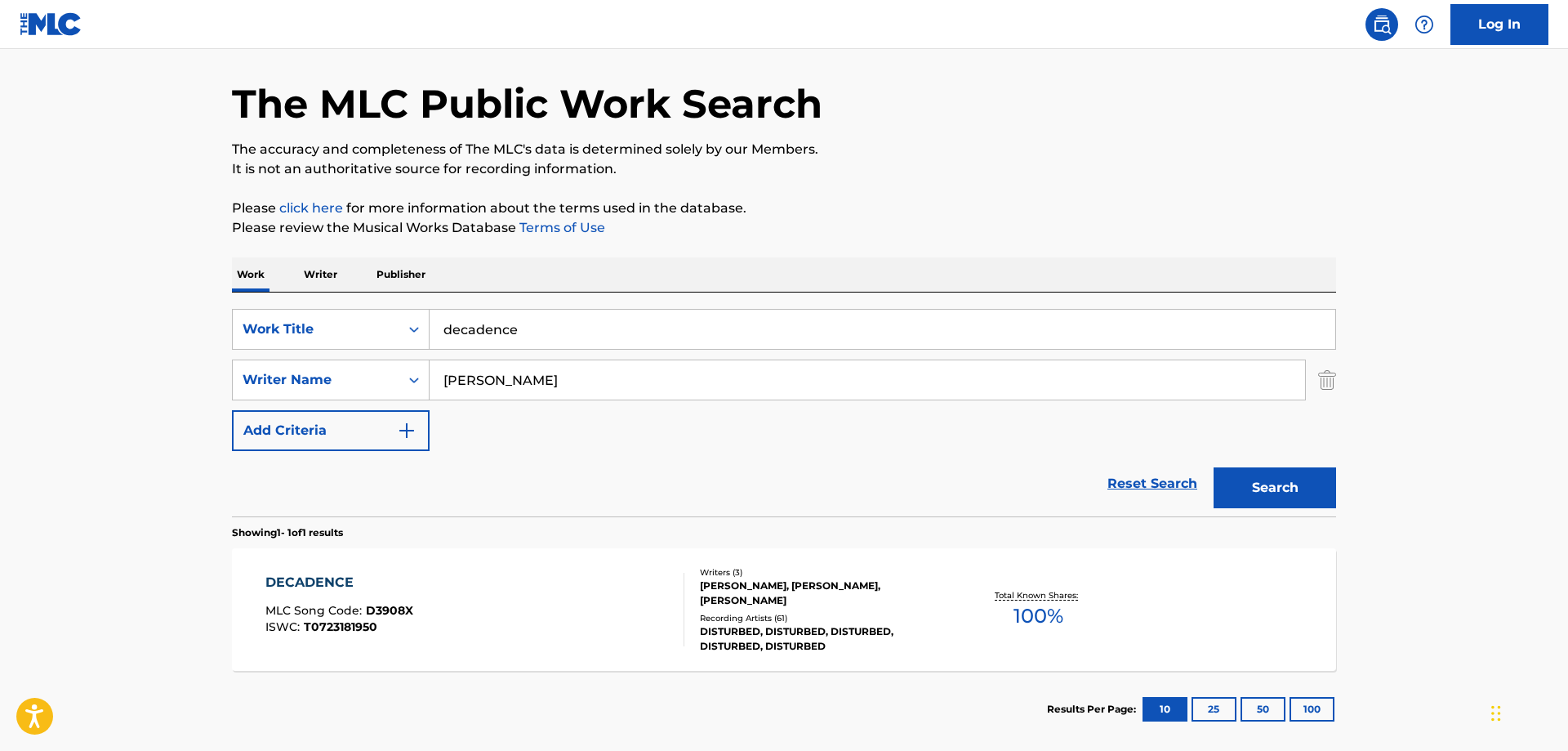
click at [1221, 142] on p "The accuracy and completeness of The MLC's data is determined solely by our Mem…" at bounding box center [783, 149] width 1104 height 19
drag, startPoint x: 545, startPoint y: 334, endPoint x: 432, endPoint y: 313, distance: 114.9
click at [434, 313] on input "decadence" at bounding box center [881, 329] width 905 height 40
type input "nine thou"
drag, startPoint x: 597, startPoint y: 384, endPoint x: 427, endPoint y: 398, distance: 170.6
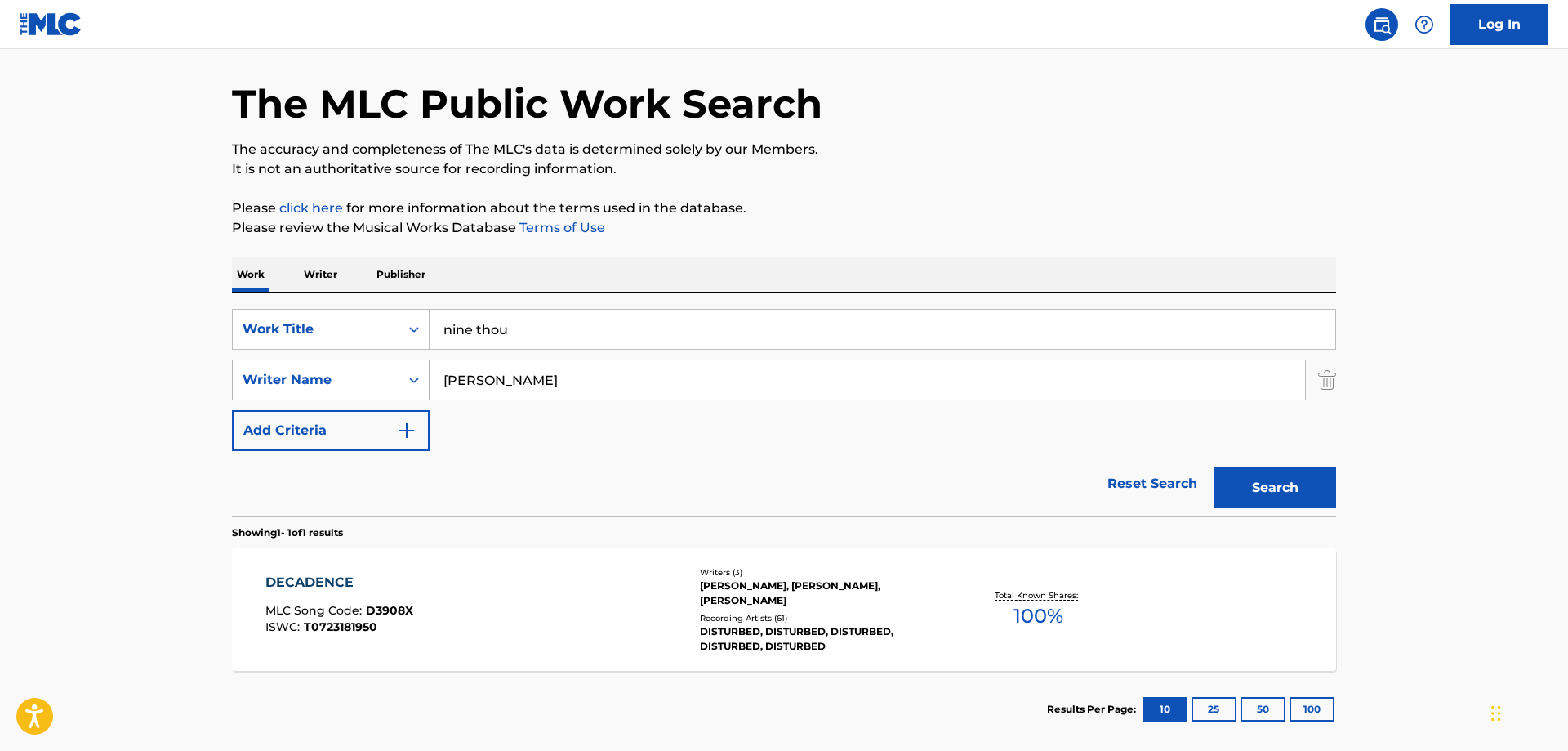
click at [429, 398] on input "[PERSON_NAME]" at bounding box center [867, 380] width 875 height 40
type input "[PERSON_NAME]"
click at [1301, 490] on button "Search" at bounding box center [1274, 487] width 122 height 40
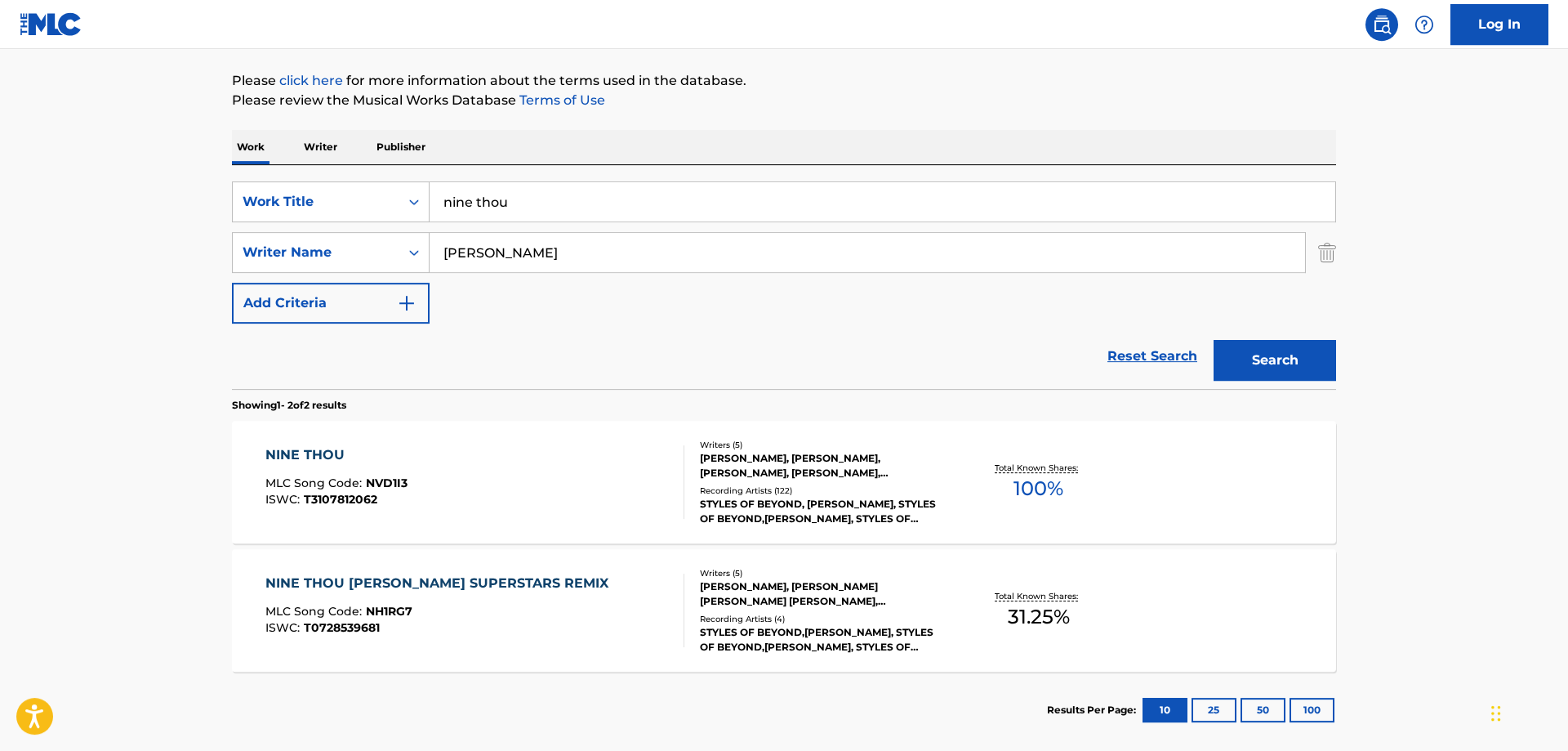
scroll to position [267, 0]
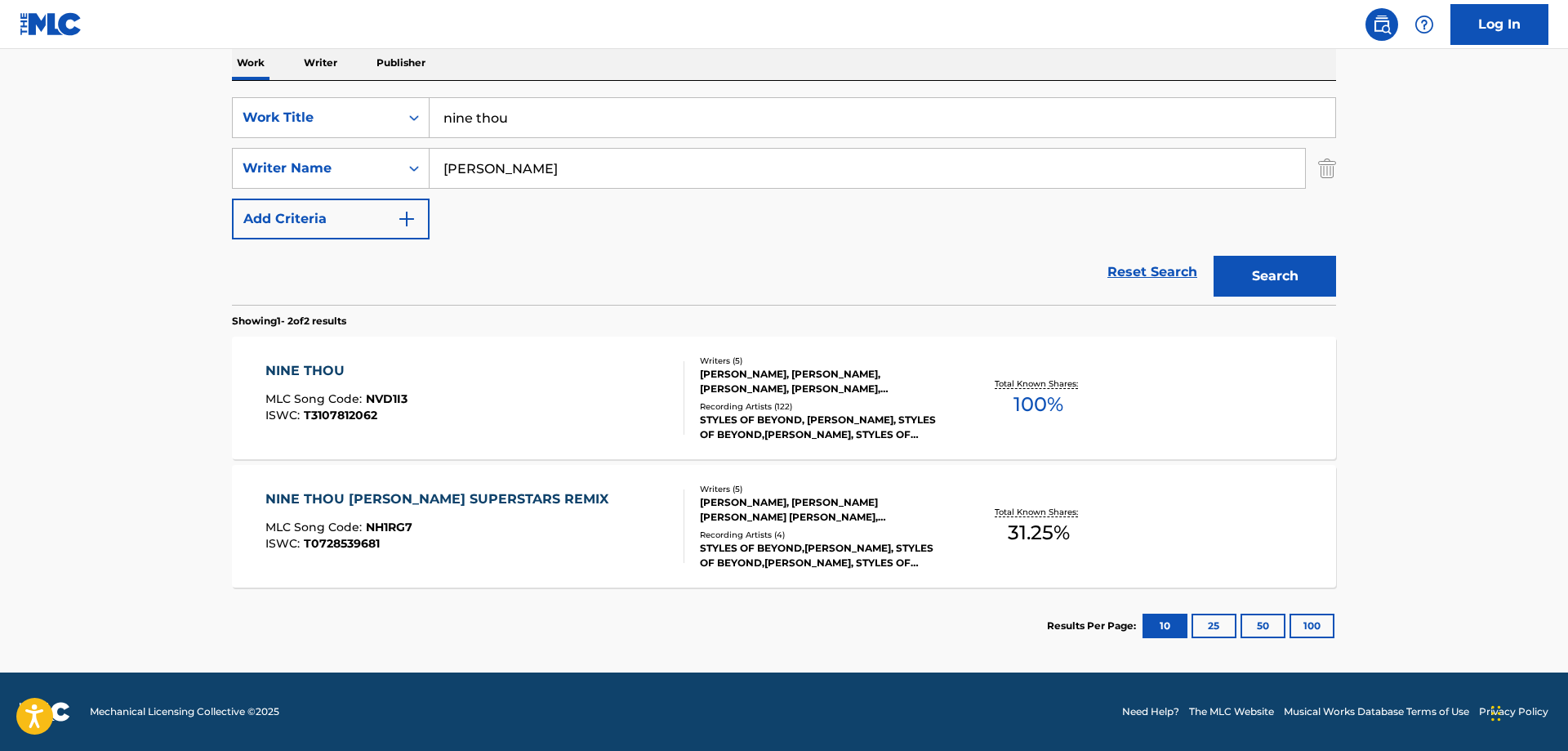
click at [970, 548] on div "Total Known Shares: 31.25 %" at bounding box center [1039, 527] width 184 height 50
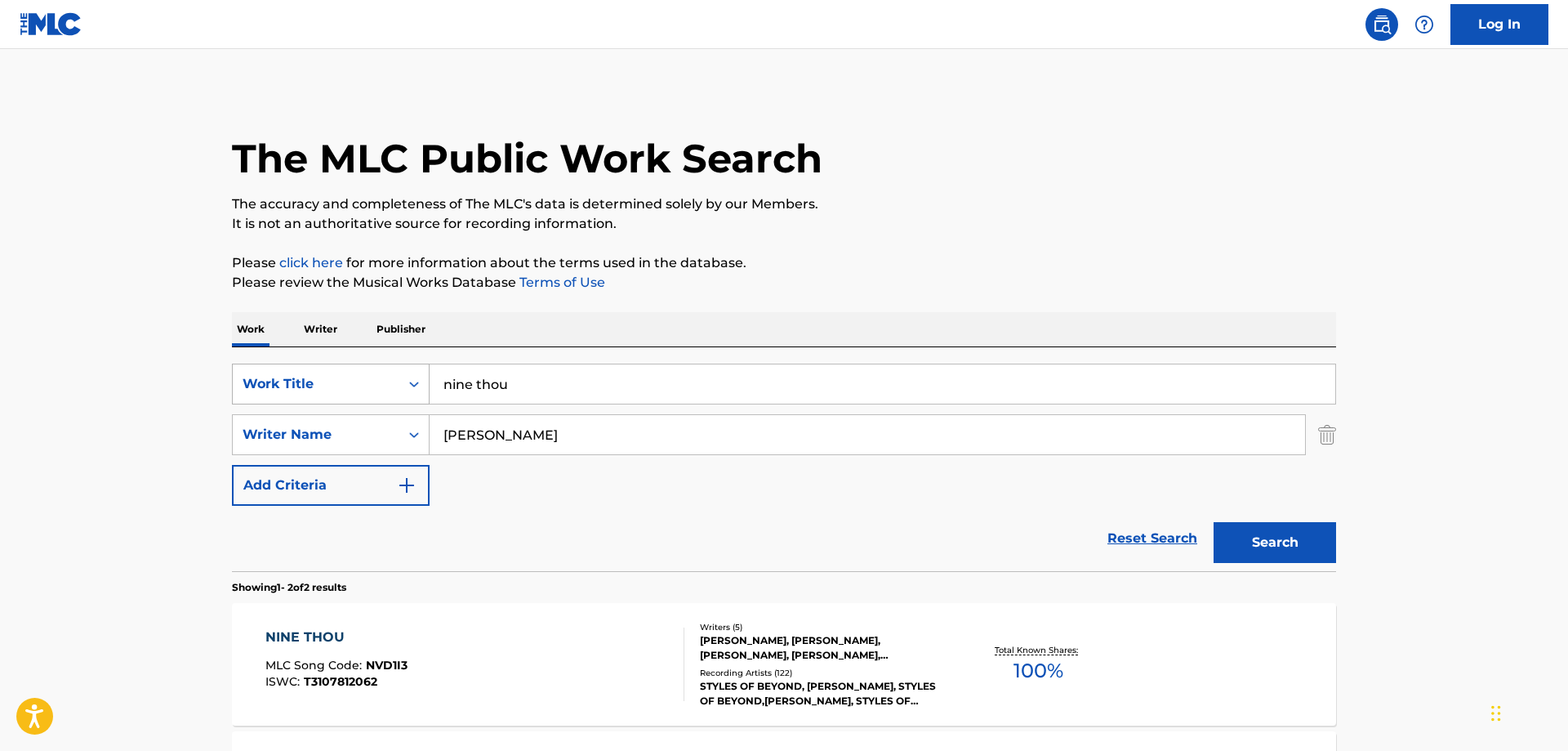
drag, startPoint x: 498, startPoint y: 390, endPoint x: 363, endPoint y: 378, distance: 135.5
click at [429, 378] on input "nine thou" at bounding box center [881, 383] width 905 height 40
type input "fired up"
drag, startPoint x: 560, startPoint y: 434, endPoint x: 326, endPoint y: 461, distance: 235.6
click at [429, 454] on input "[PERSON_NAME]" at bounding box center [867, 434] width 875 height 40
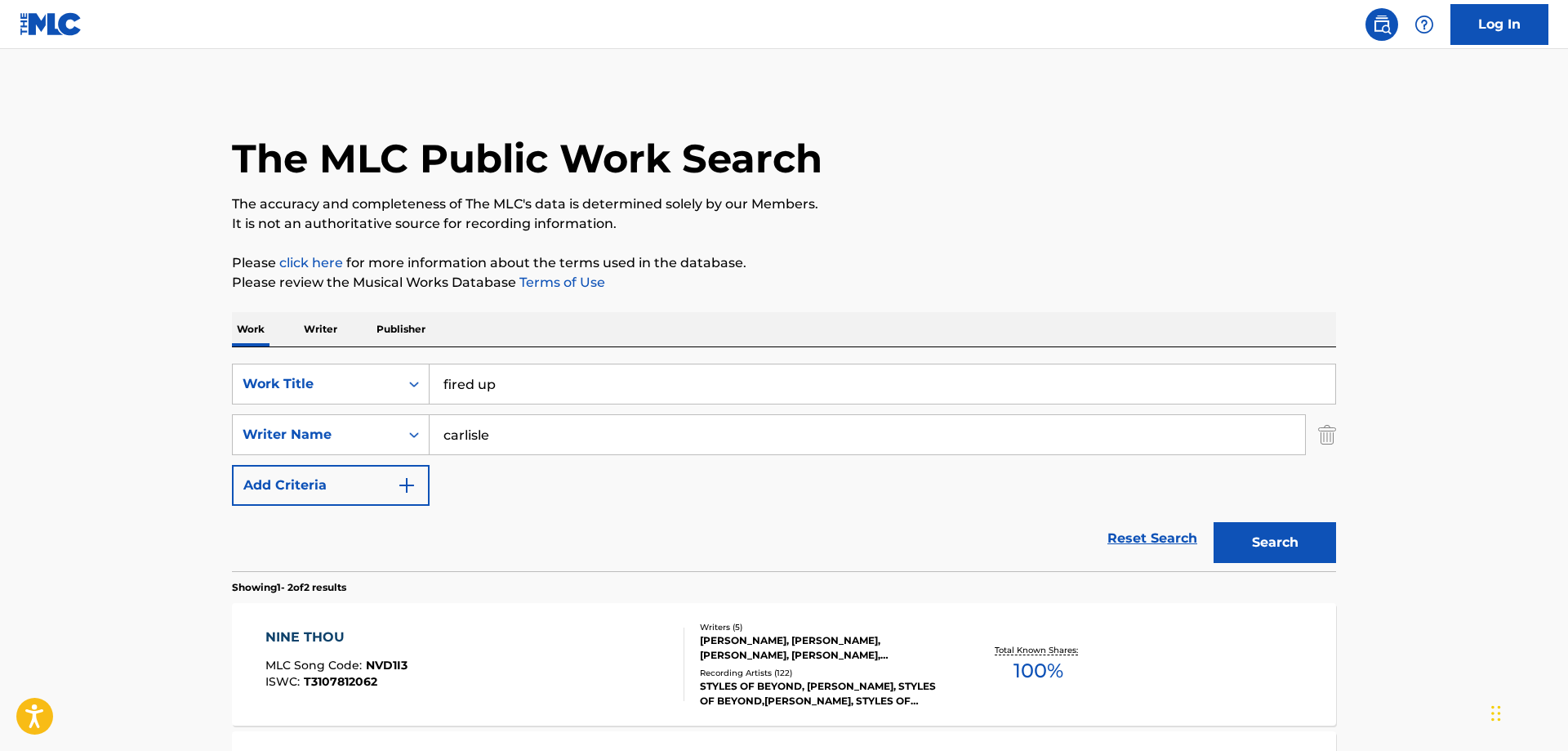
type input "carlisle"
click at [1213, 522] on button "Search" at bounding box center [1274, 542] width 122 height 40
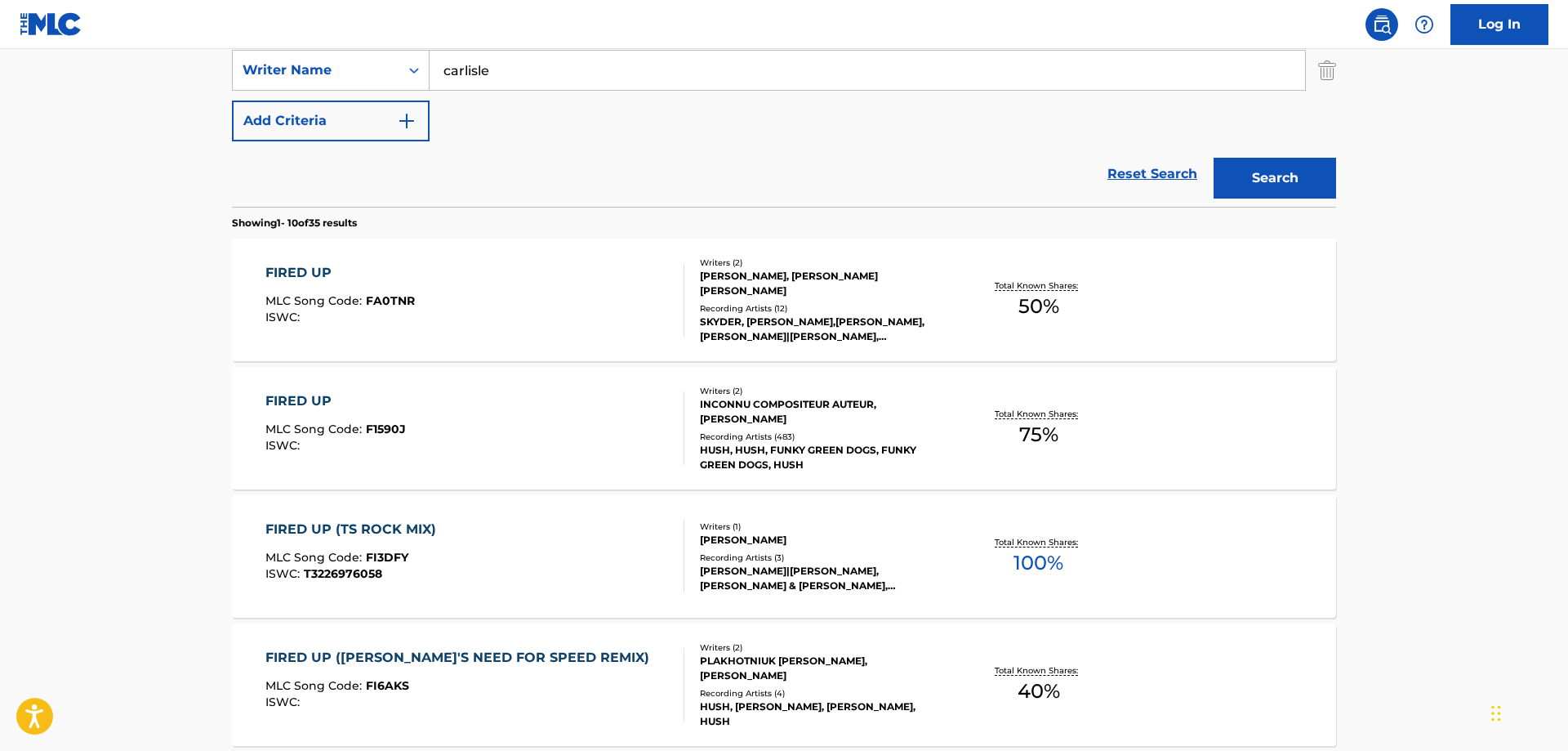
scroll to position [333, 0]
